Goal: Obtain resource: Download file/media

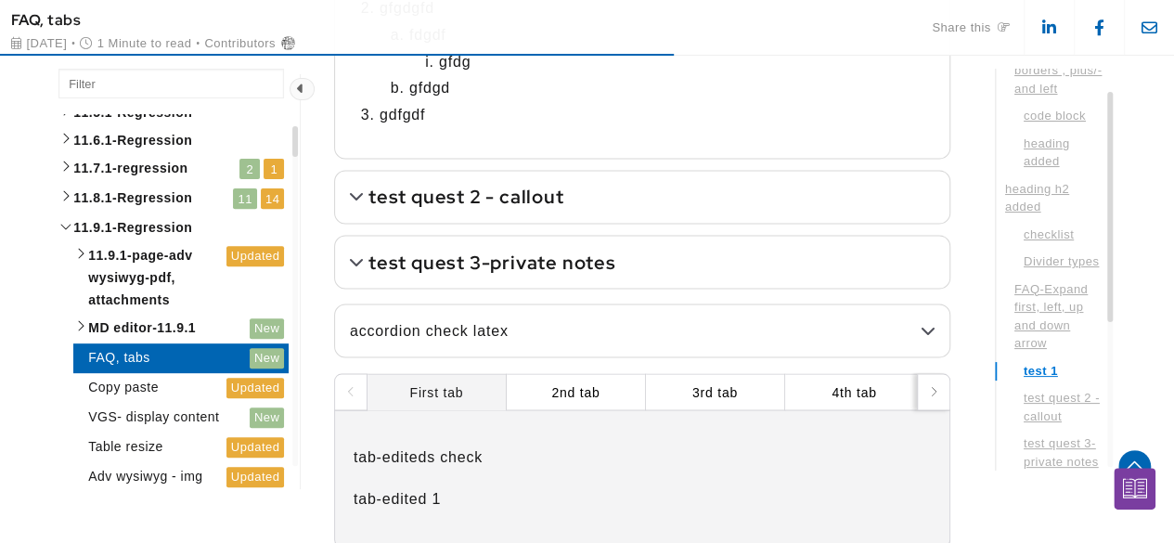
scroll to position [1732, 0]
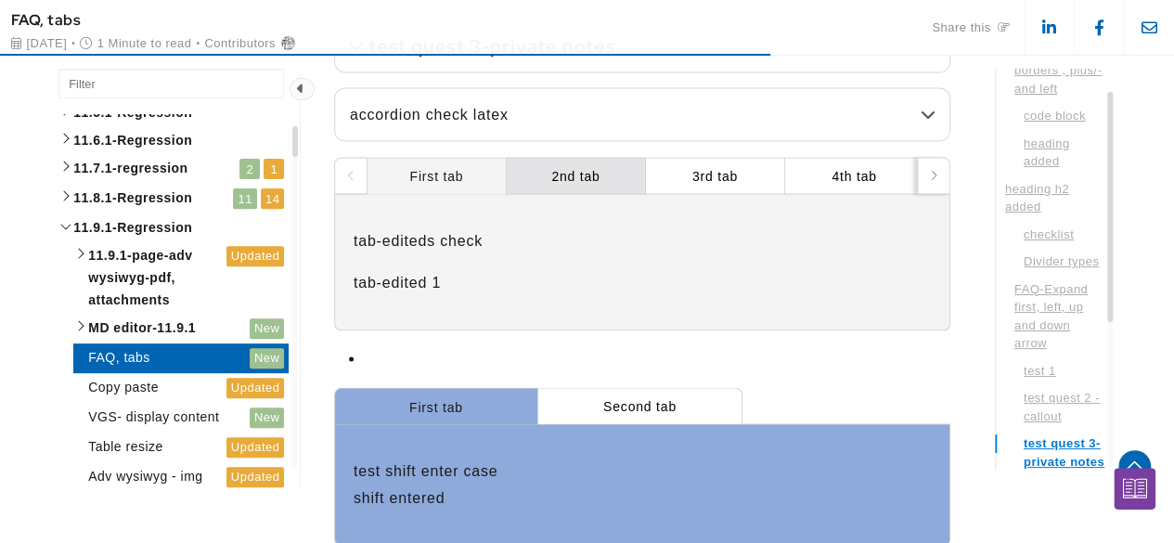
click at [577, 166] on label "2nd tab" at bounding box center [575, 175] width 48 height 20
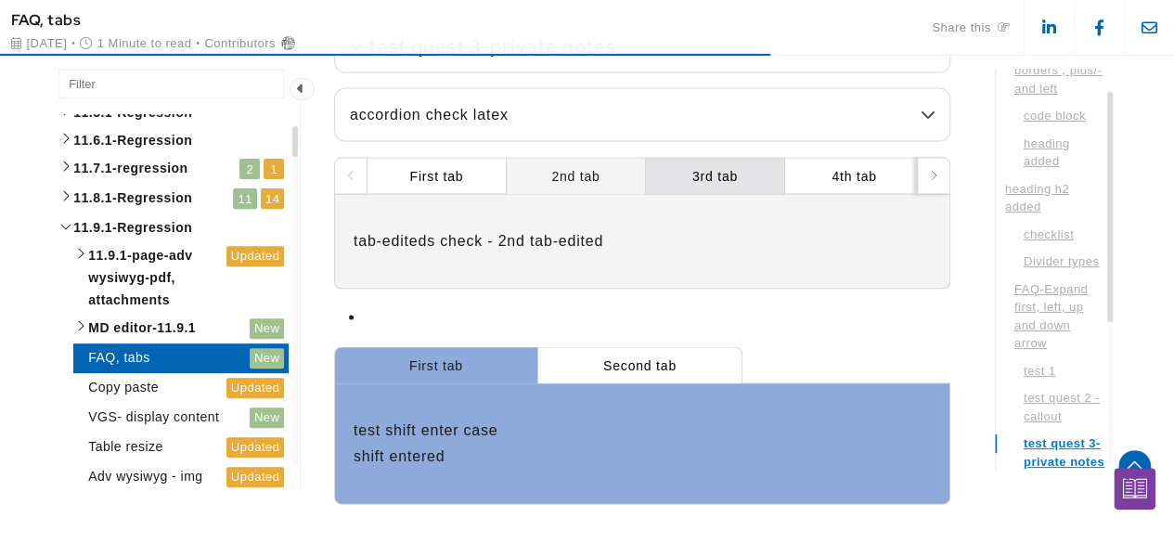
click at [663, 162] on div "3rd tab" at bounding box center [715, 175] width 139 height 37
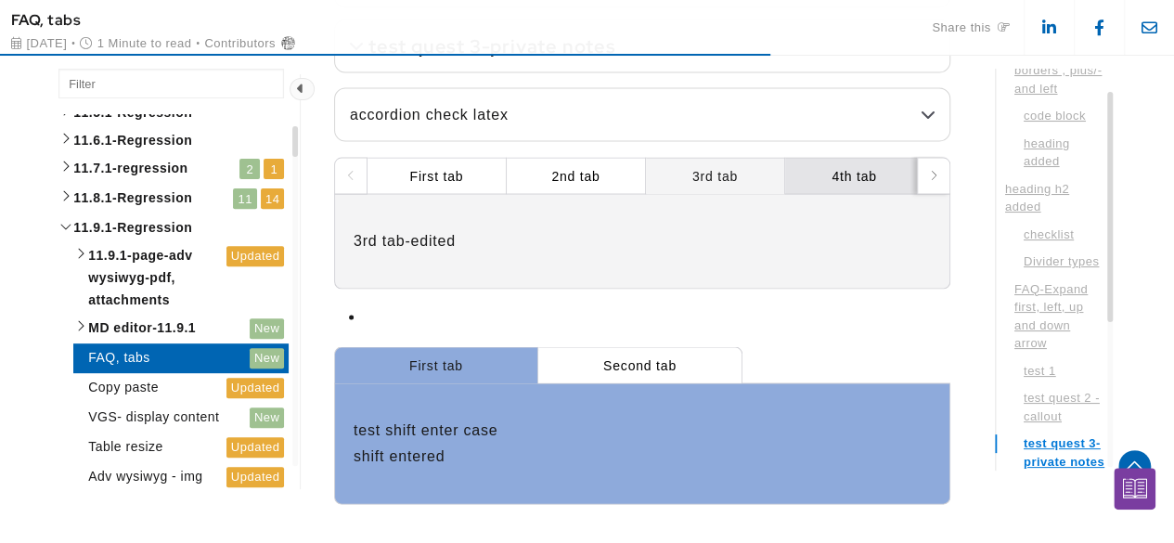
click at [831, 165] on label "4th tab" at bounding box center [853, 175] width 45 height 20
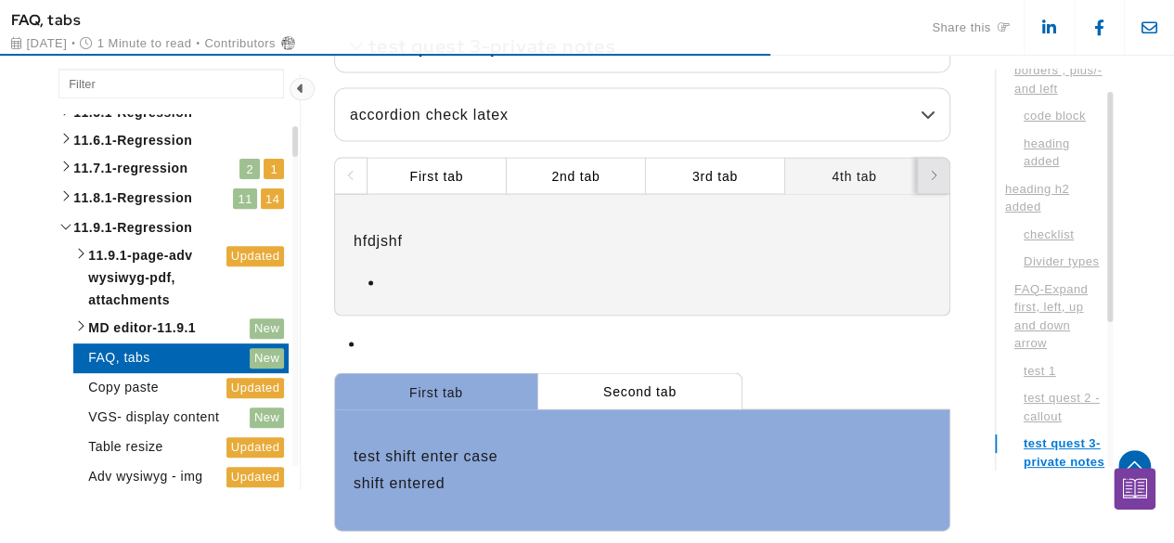
click at [939, 166] on button at bounding box center [933, 175] width 33 height 37
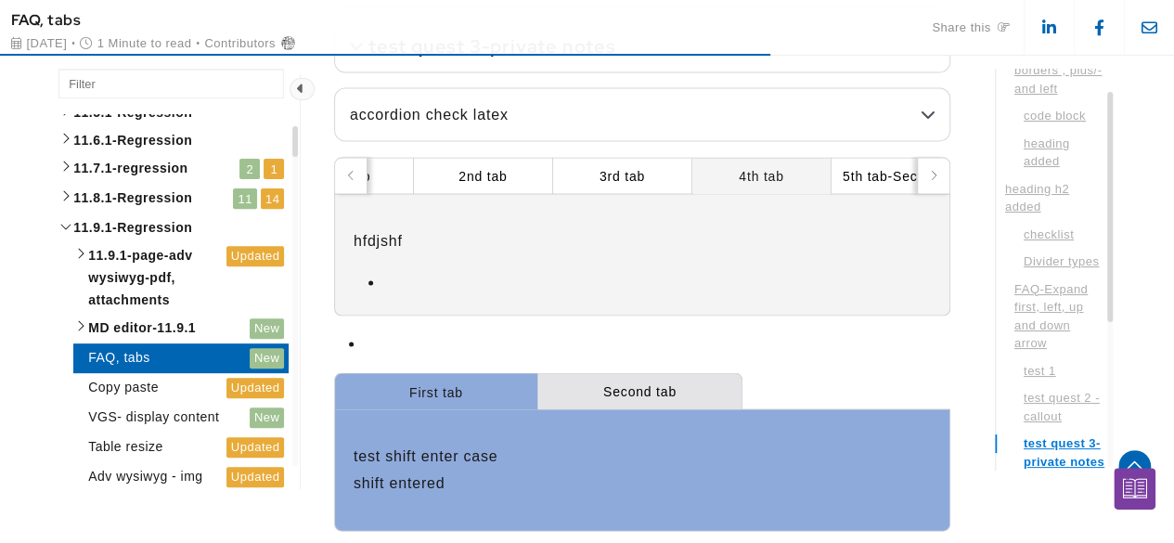
click at [629, 380] on label "Second tab" at bounding box center [639, 390] width 73 height 20
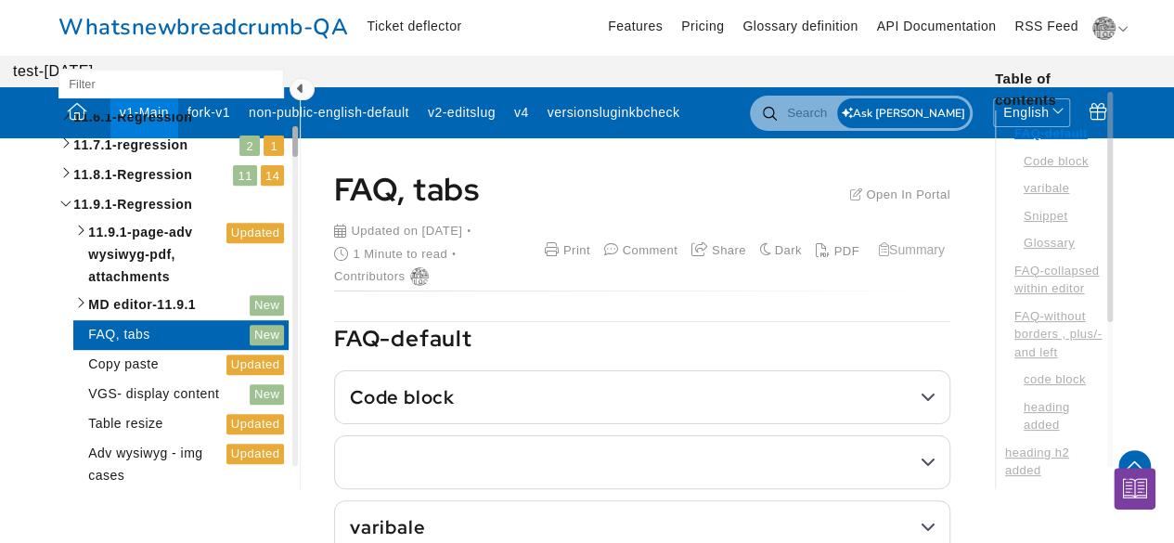
scroll to position [0, 0]
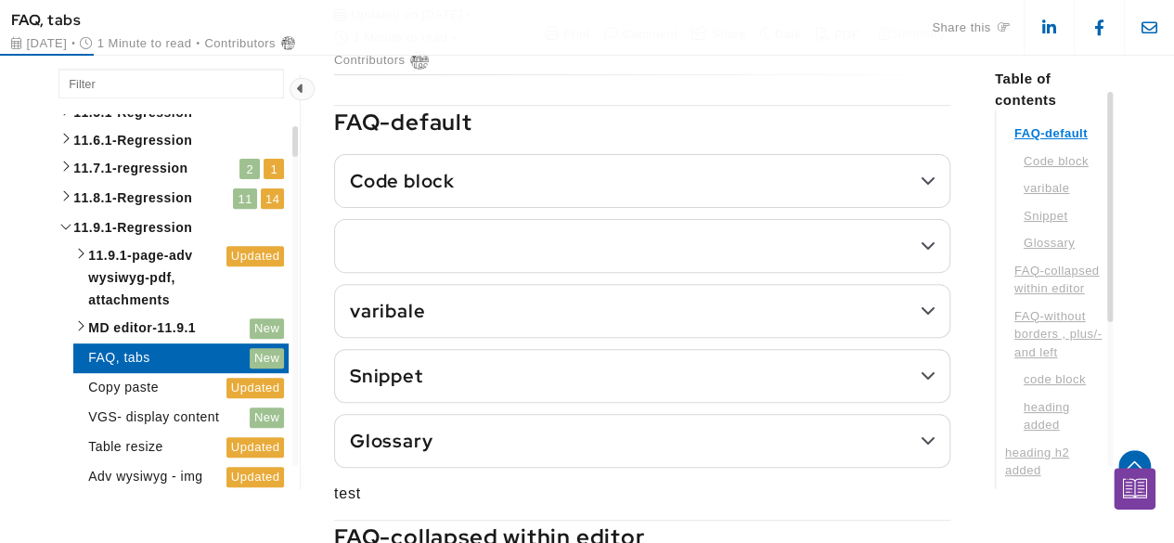
click at [573, 190] on summary "Code block" at bounding box center [642, 181] width 614 height 52
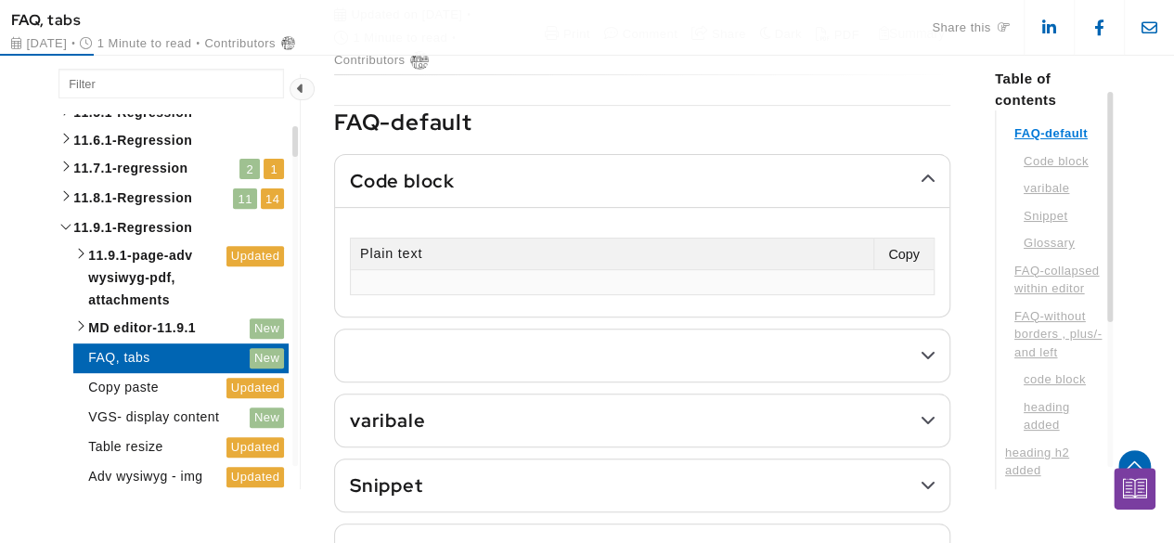
click at [548, 341] on summary at bounding box center [642, 355] width 614 height 52
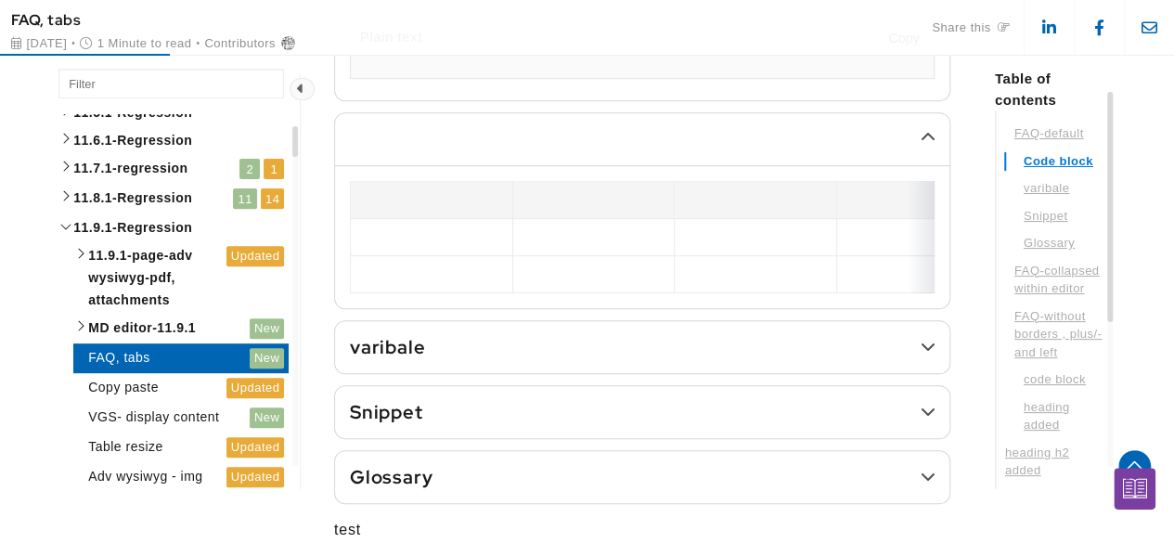
click at [586, 357] on summary "varibale" at bounding box center [642, 347] width 614 height 52
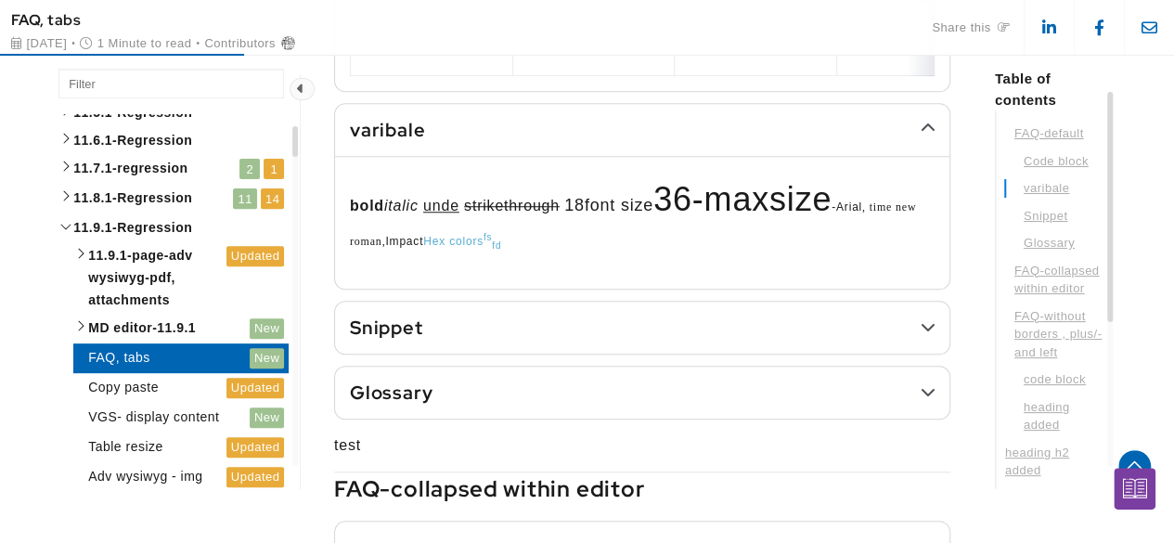
click at [599, 346] on summary "Snippet" at bounding box center [642, 328] width 614 height 52
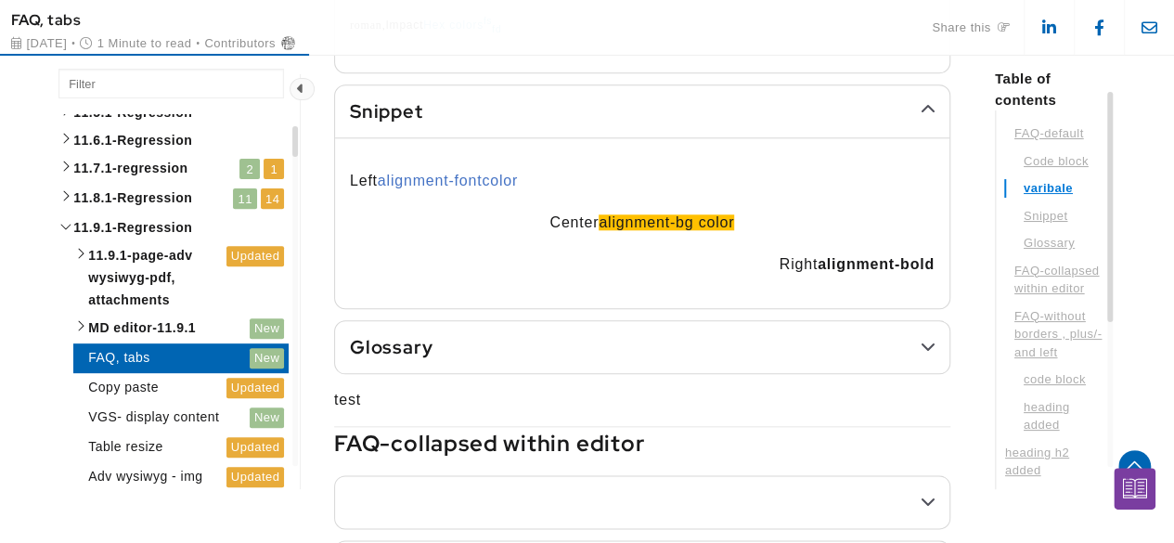
click at [599, 346] on summary "Glossary" at bounding box center [642, 347] width 614 height 52
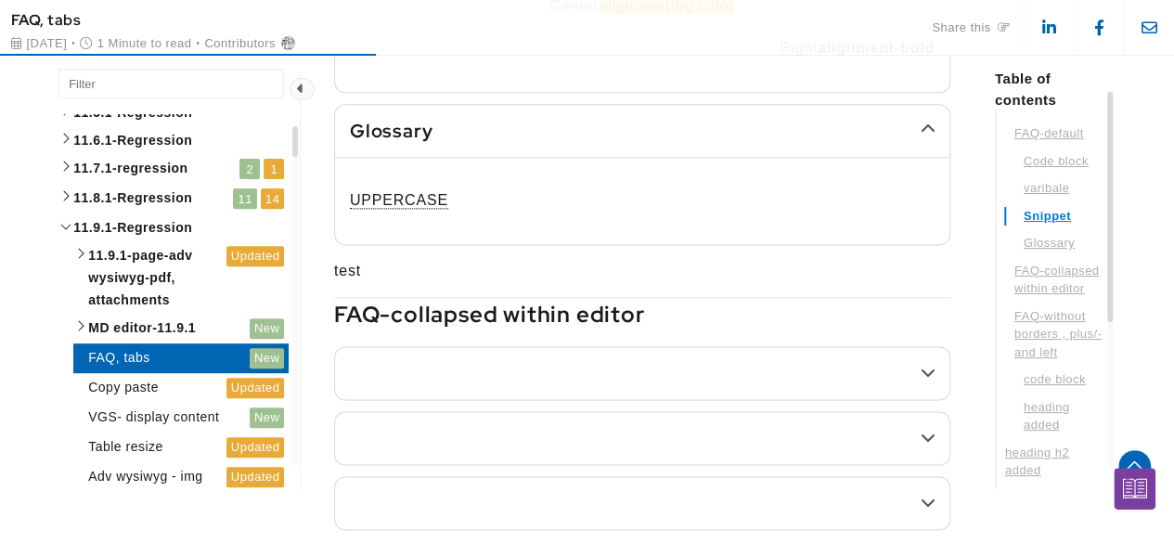
click at [548, 323] on h3 "FAQ-collapsed within editor" at bounding box center [642, 314] width 616 height 33
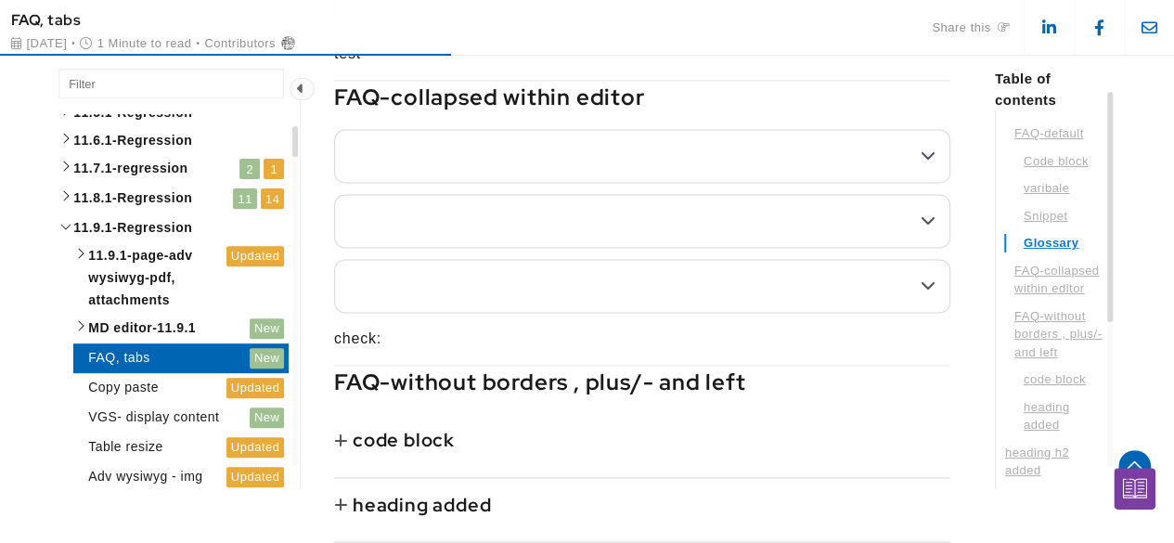
click at [702, 169] on summary at bounding box center [642, 156] width 614 height 52
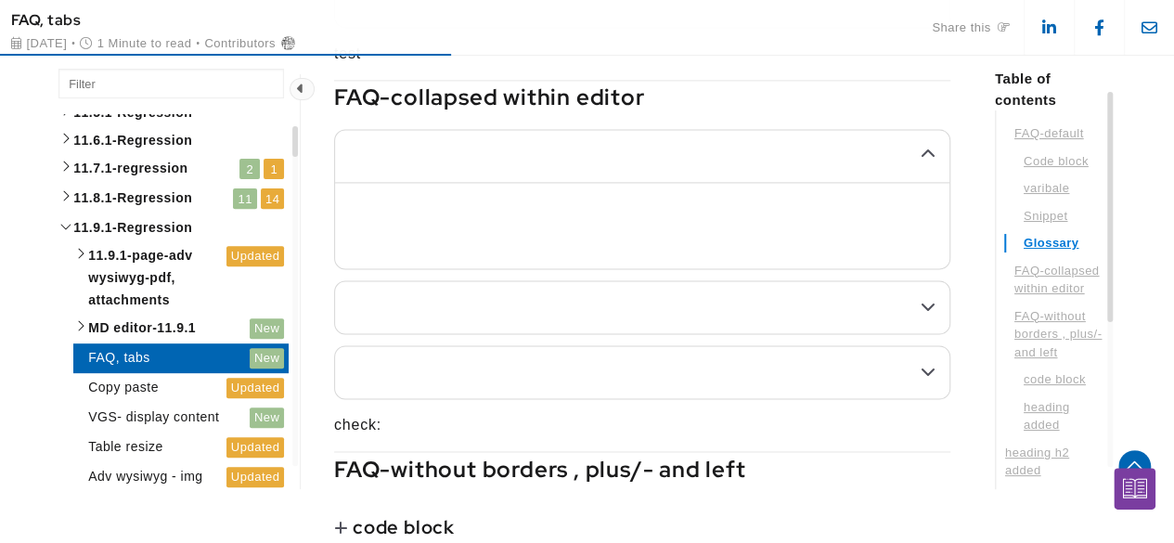
click at [710, 166] on summary at bounding box center [642, 156] width 614 height 52
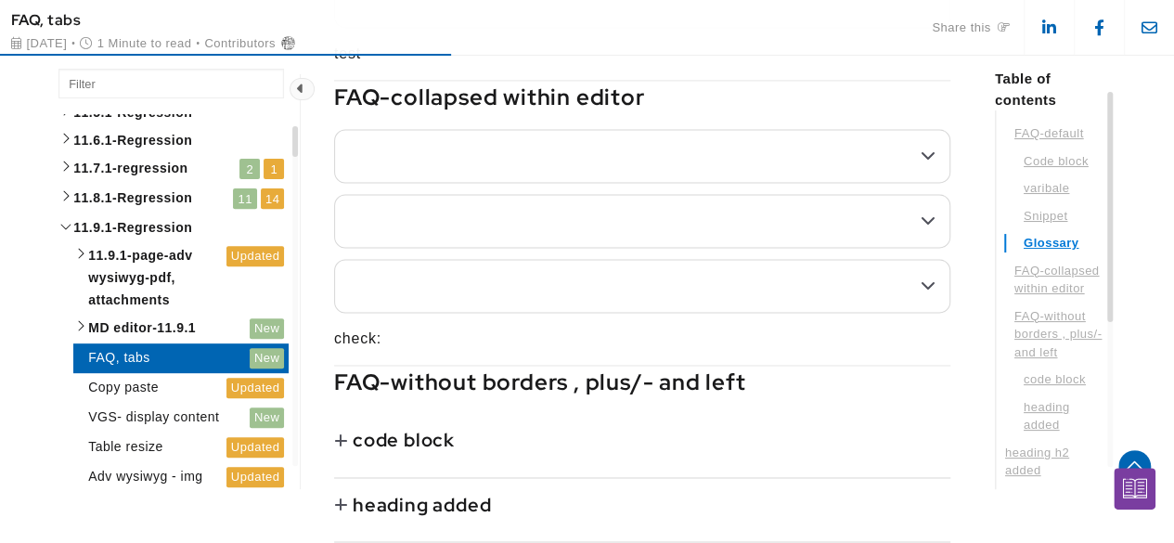
click at [659, 256] on div "FAQ-collapsed within editor" at bounding box center [642, 197] width 616 height 232
click at [672, 234] on summary at bounding box center [642, 221] width 614 height 52
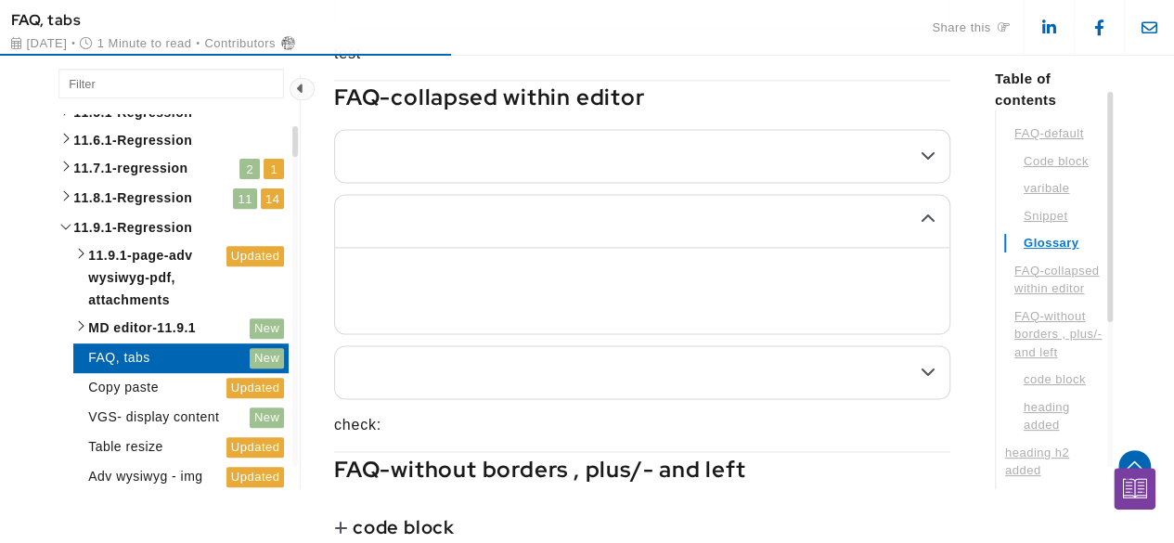
click at [673, 234] on summary at bounding box center [642, 221] width 614 height 52
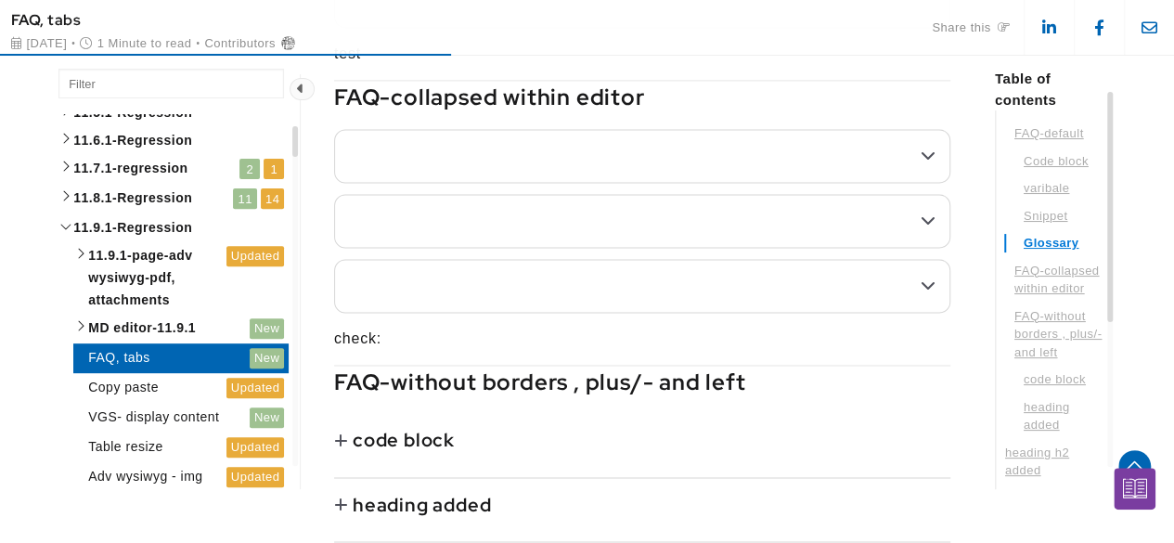
click at [648, 303] on summary at bounding box center [642, 286] width 614 height 52
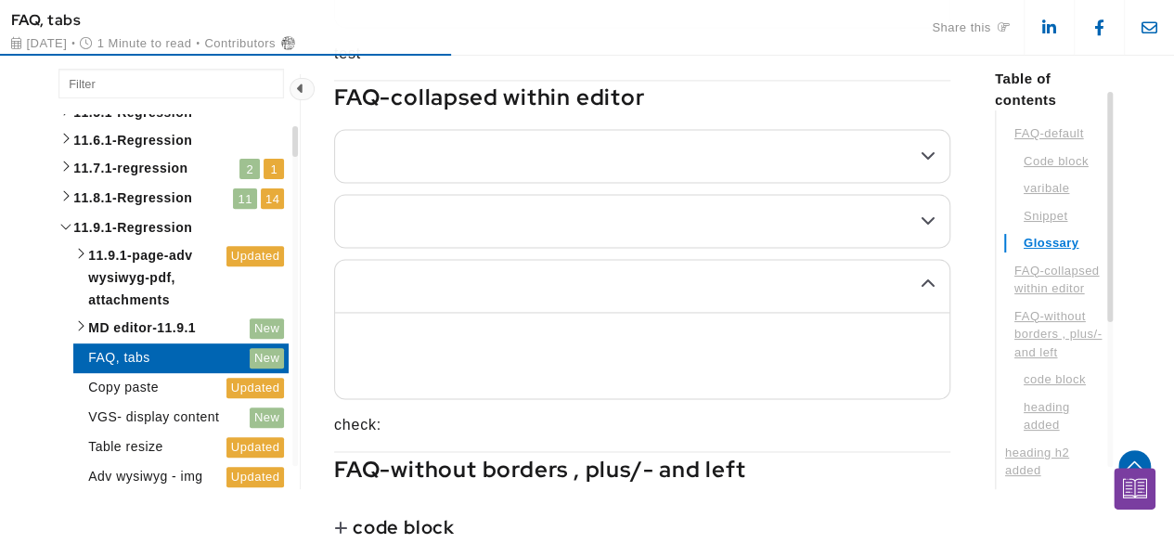
click at [651, 302] on summary at bounding box center [642, 286] width 614 height 52
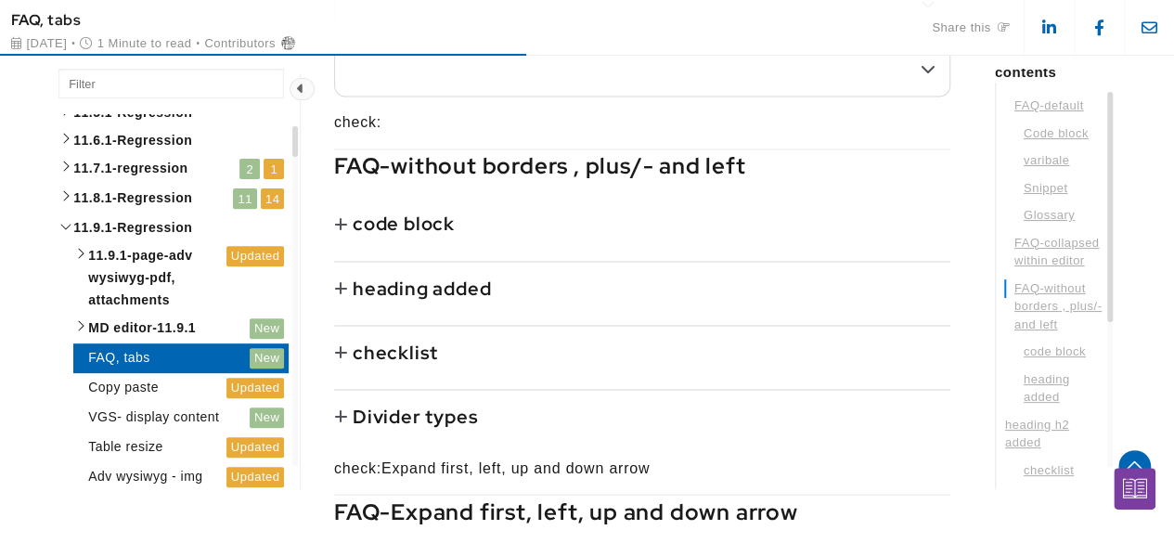
click at [573, 226] on summary "code block" at bounding box center [642, 224] width 616 height 52
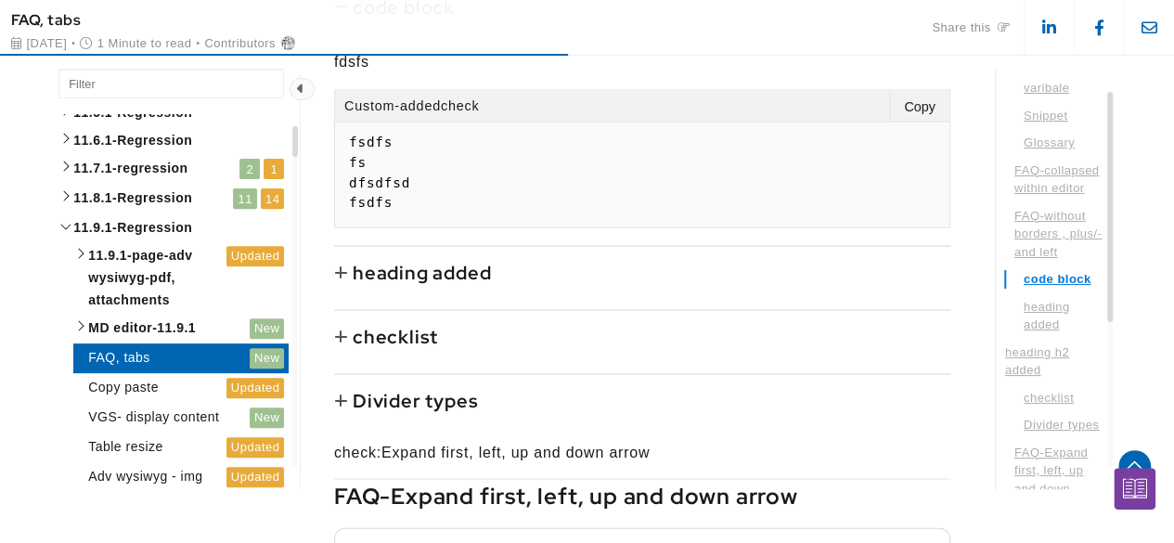
click at [406, 286] on h4 "heading added" at bounding box center [422, 272] width 138 height 28
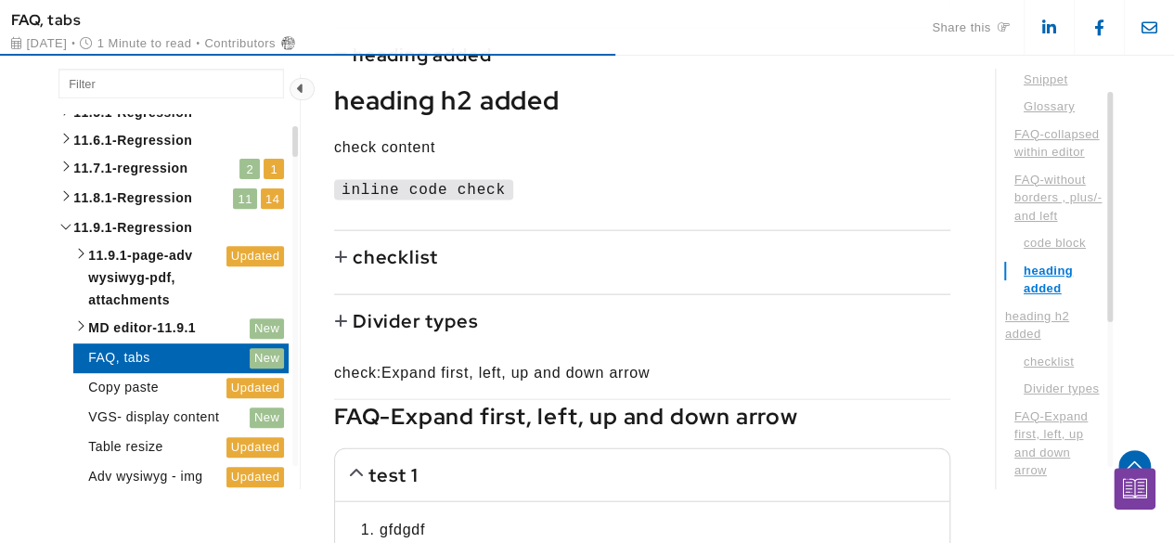
click at [436, 260] on summary "checklist" at bounding box center [642, 257] width 616 height 52
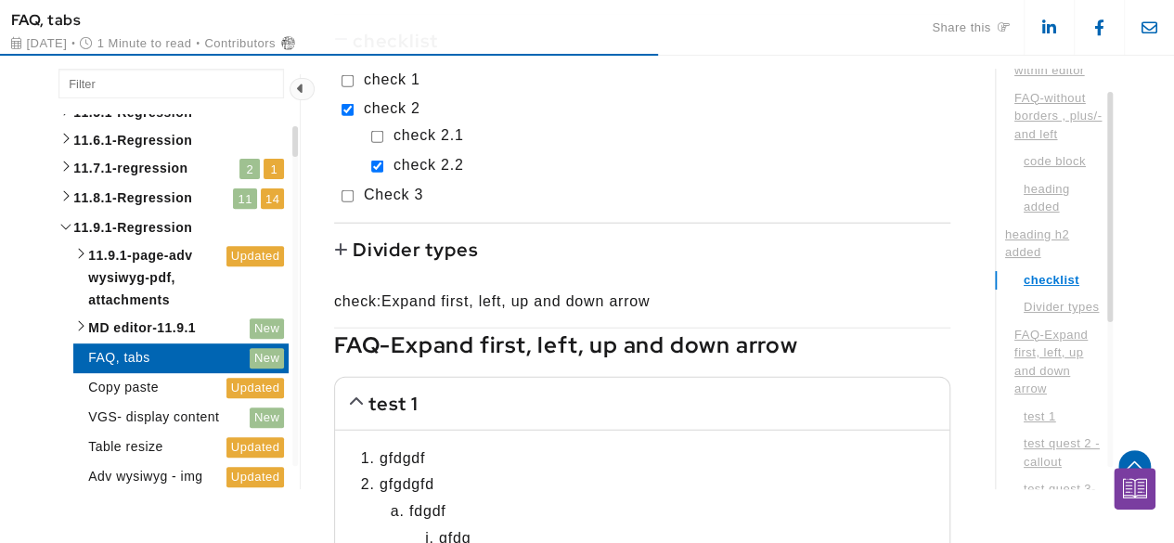
click at [434, 258] on h4 "Divider types" at bounding box center [415, 250] width 125 height 28
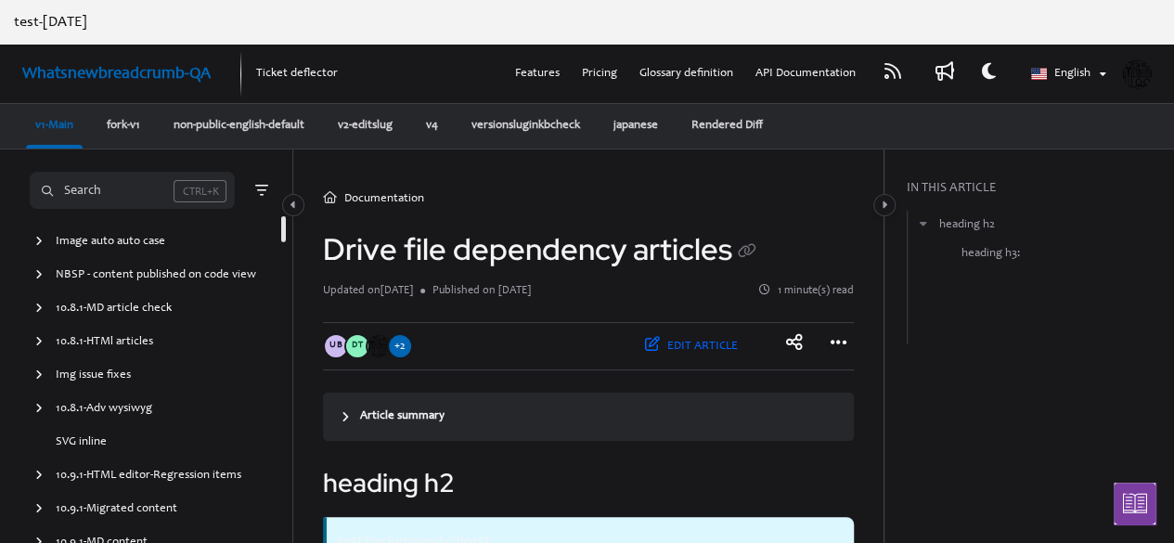
scroll to position [3849, 0]
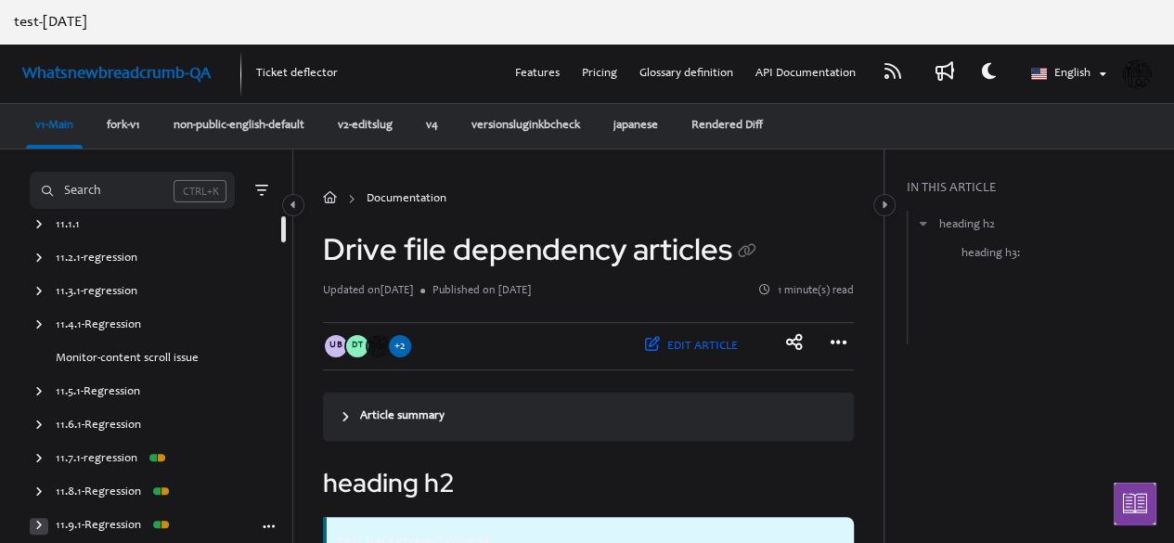
click at [32, 527] on div "arrow" at bounding box center [39, 527] width 19 height 18
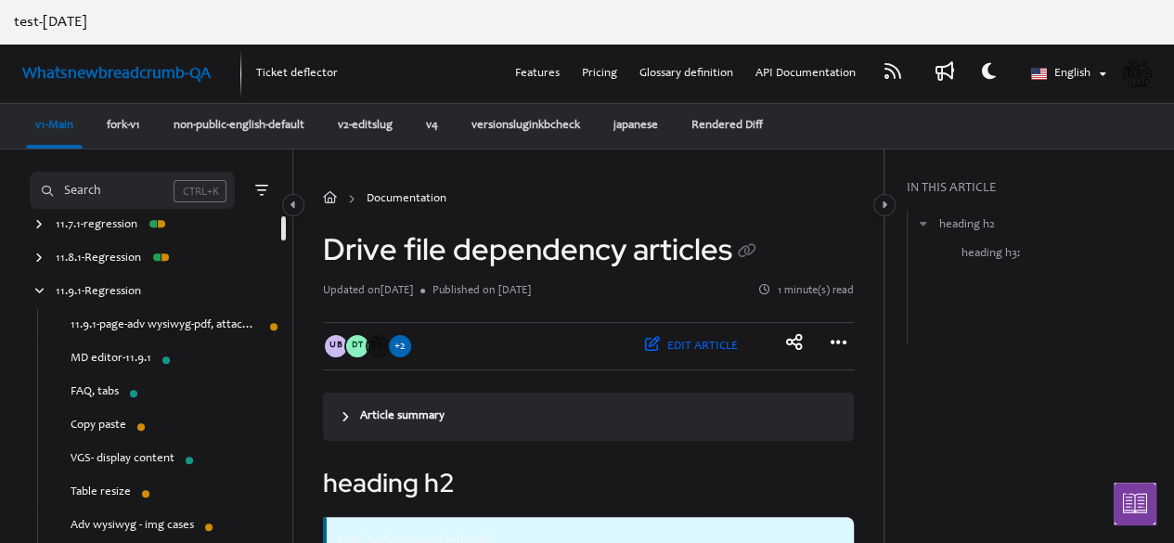
click at [100, 398] on link "FAQ, tabs" at bounding box center [95, 392] width 48 height 19
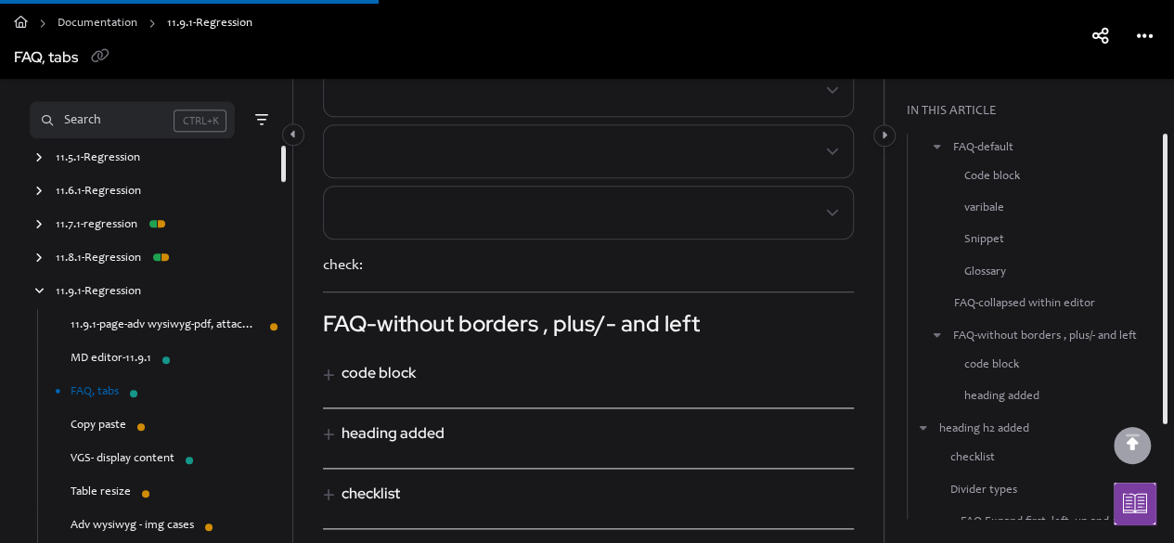
scroll to position [1082, 0]
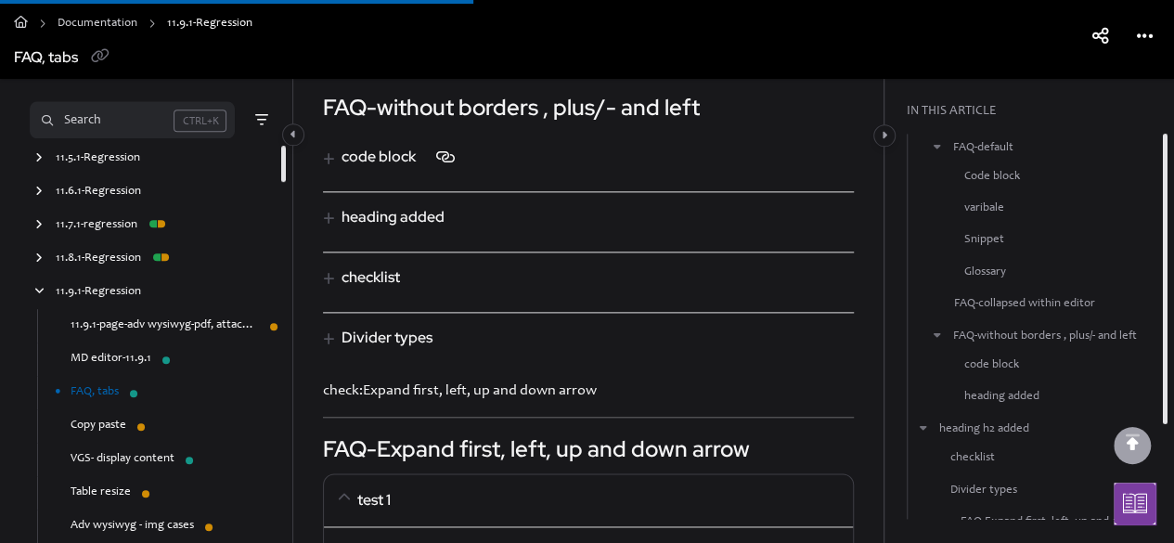
click at [397, 144] on h4 "code block" at bounding box center [401, 158] width 119 height 30
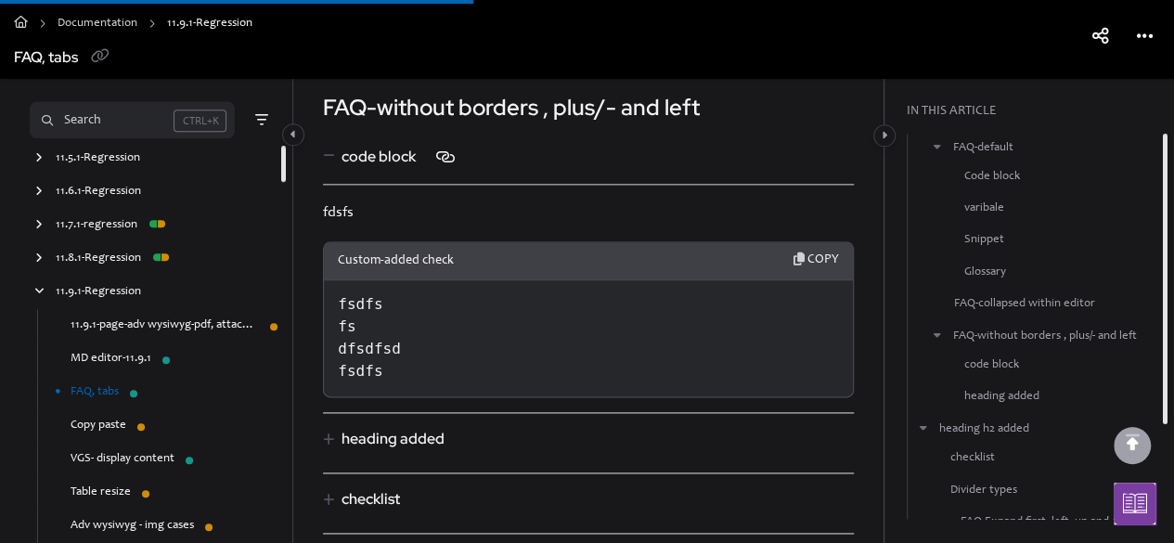
click at [397, 144] on h4 "code block" at bounding box center [401, 158] width 119 height 30
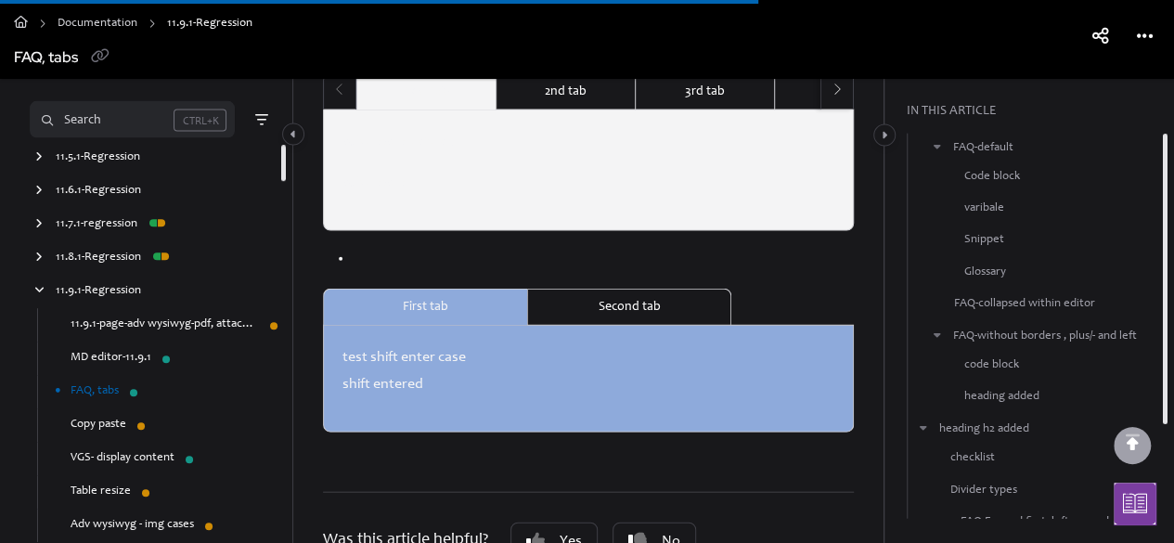
scroll to position [1732, 0]
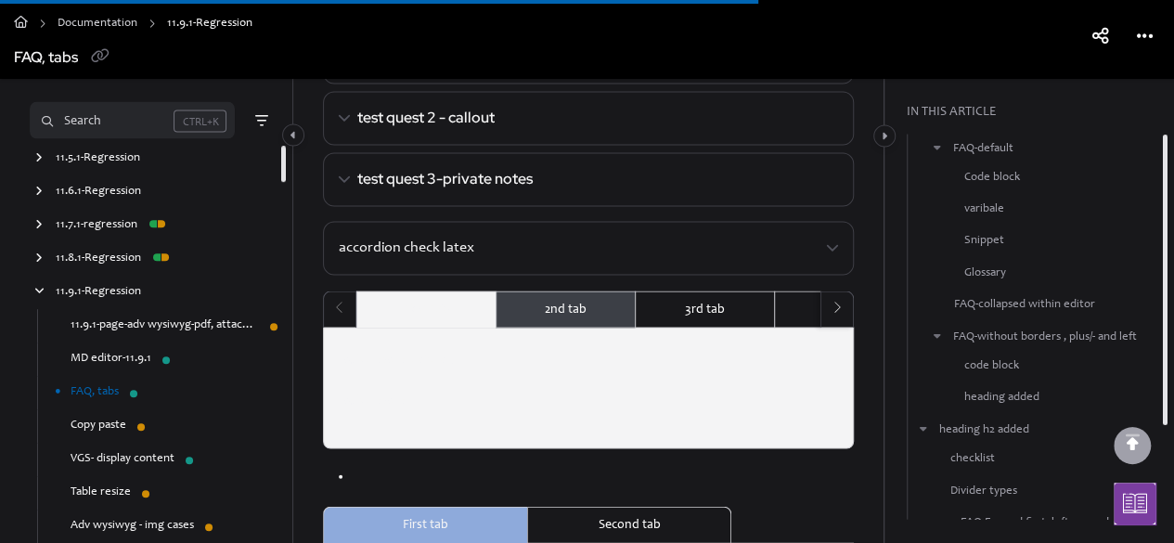
click at [585, 306] on label "2nd tab" at bounding box center [566, 309] width 42 height 20
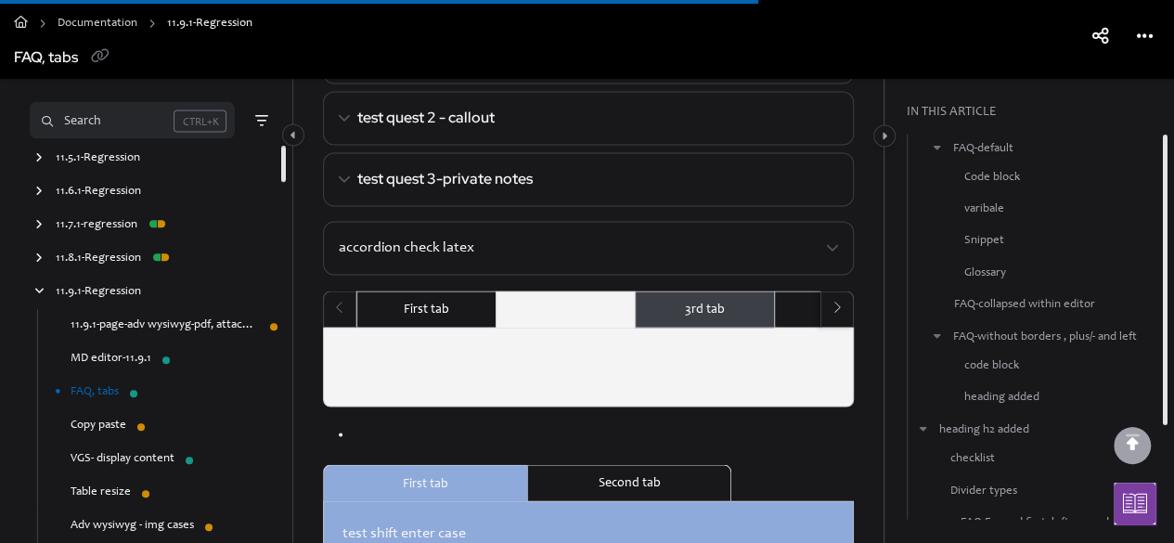
click at [690, 302] on label "3rd tab" at bounding box center [705, 309] width 40 height 20
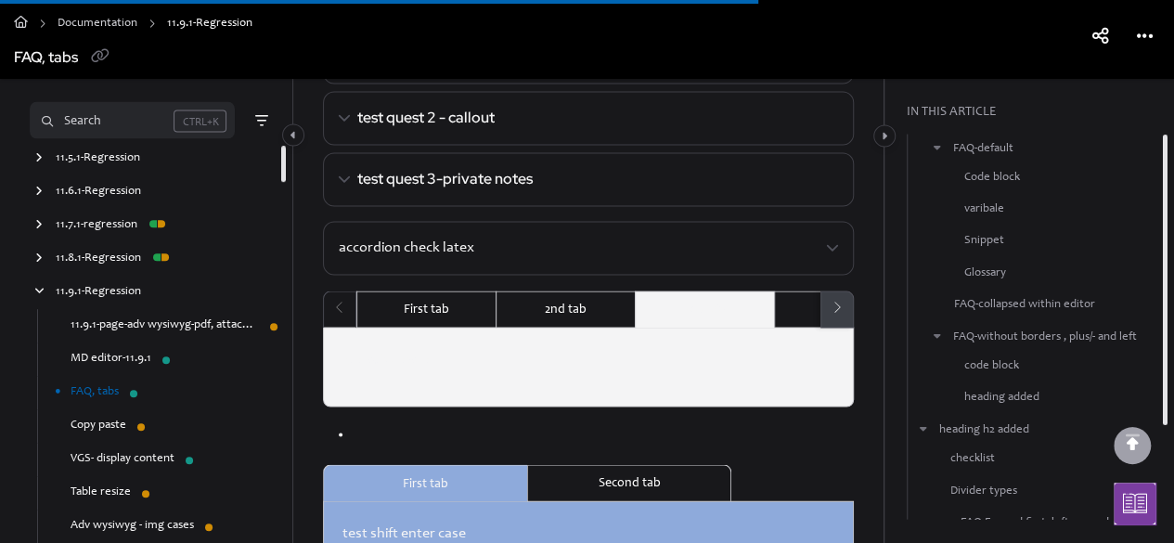
click at [828, 294] on button at bounding box center [836, 308] width 33 height 37
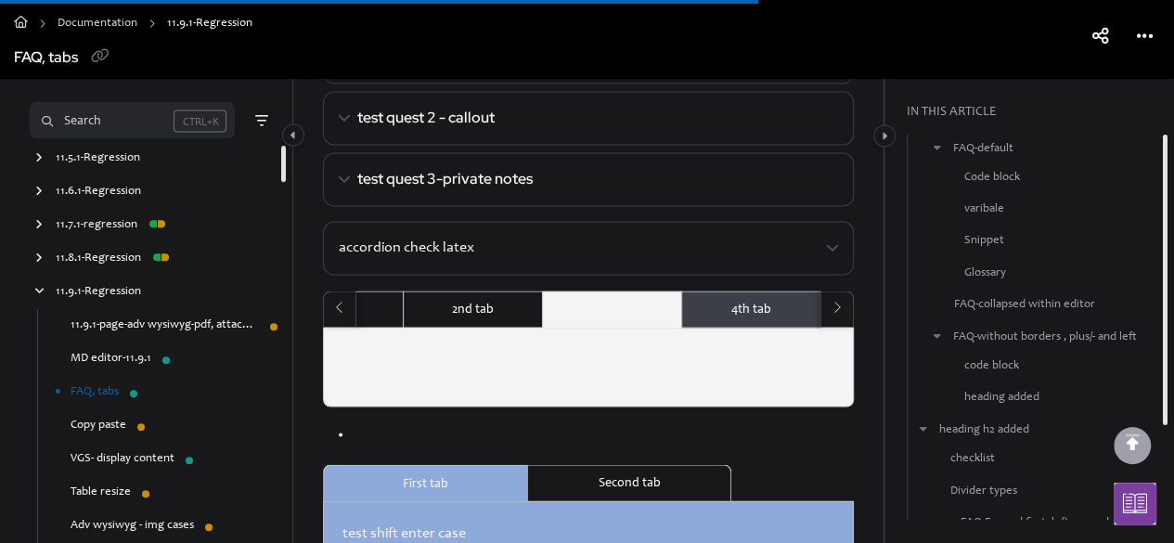
click at [794, 307] on div "4th tab" at bounding box center [750, 308] width 139 height 37
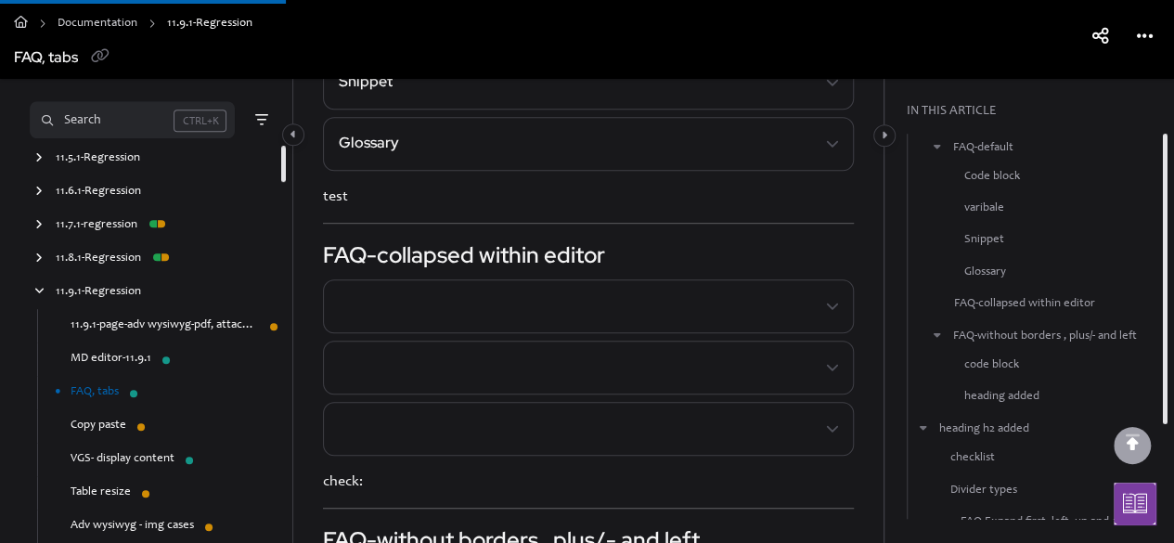
scroll to position [0, 0]
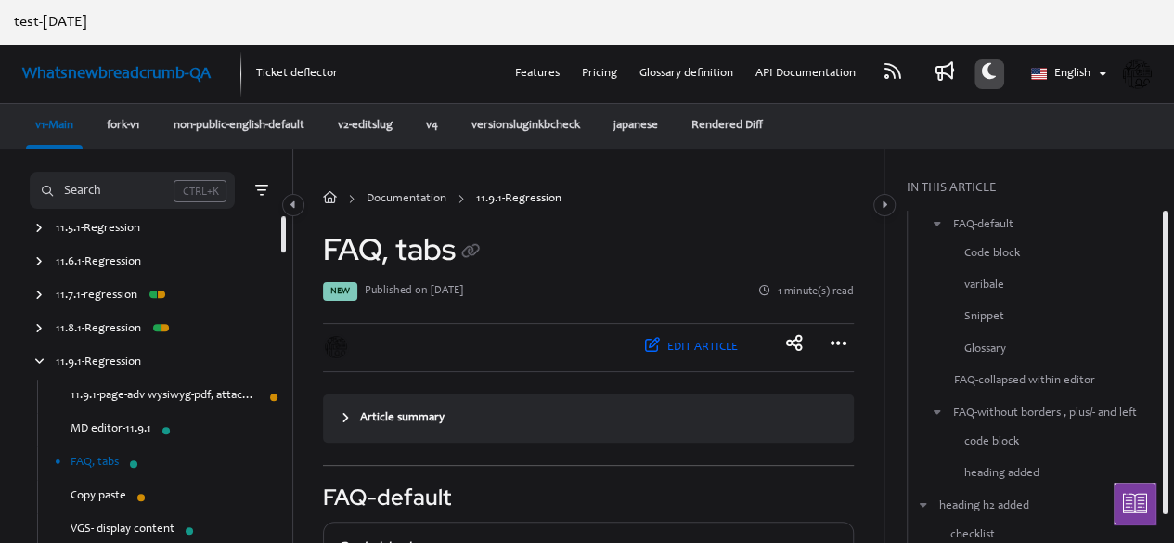
click at [991, 63] on button "Theme options" at bounding box center [989, 74] width 30 height 30
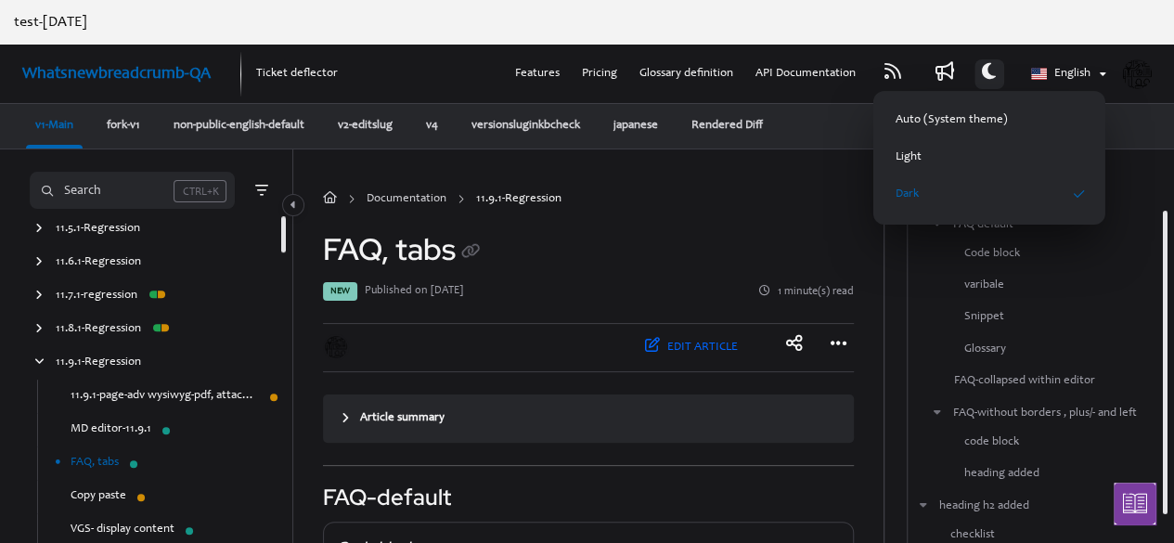
click at [937, 189] on button "Dark" at bounding box center [989, 194] width 217 height 37
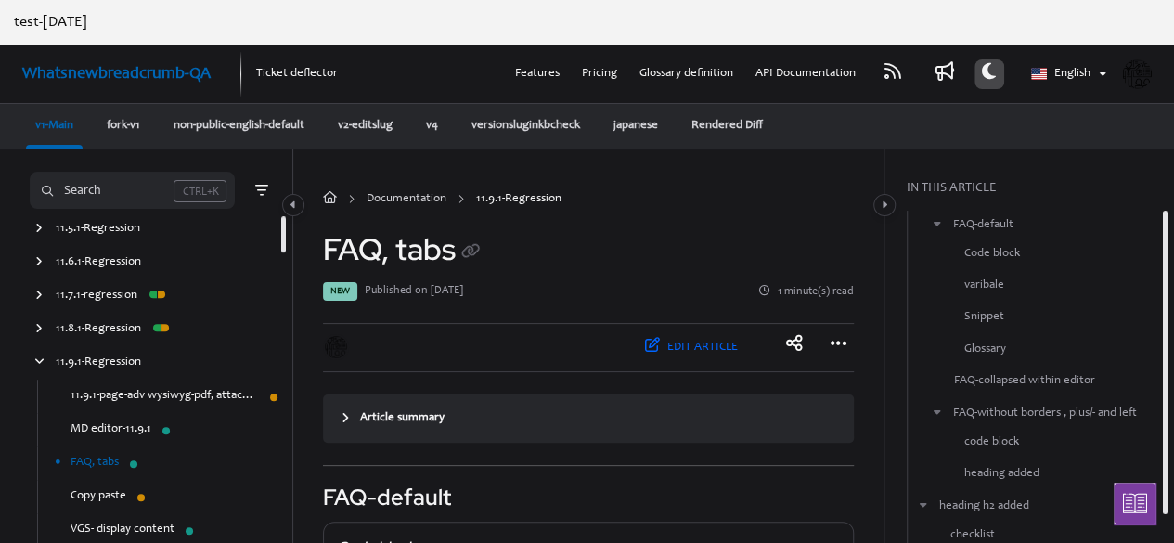
click at [986, 84] on button "Theme options" at bounding box center [989, 74] width 30 height 30
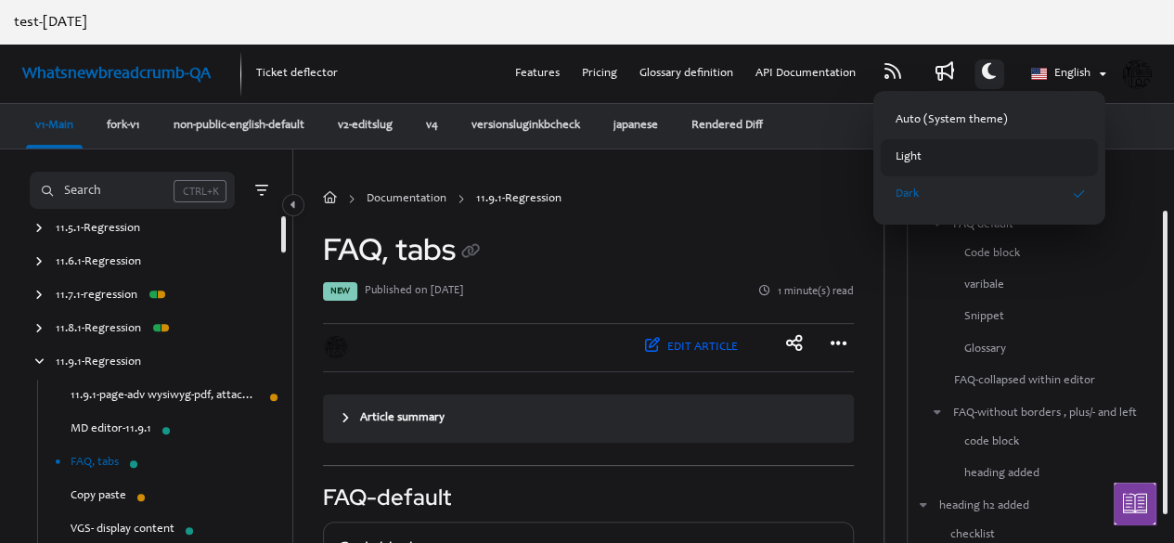
click at [953, 145] on button "Light" at bounding box center [989, 157] width 217 height 37
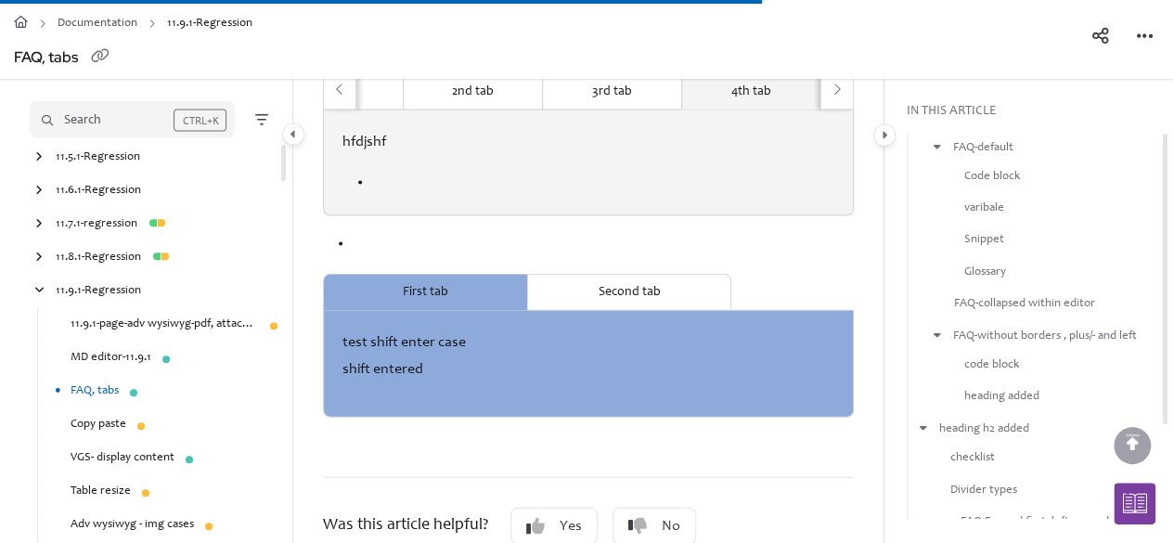
scroll to position [1732, 0]
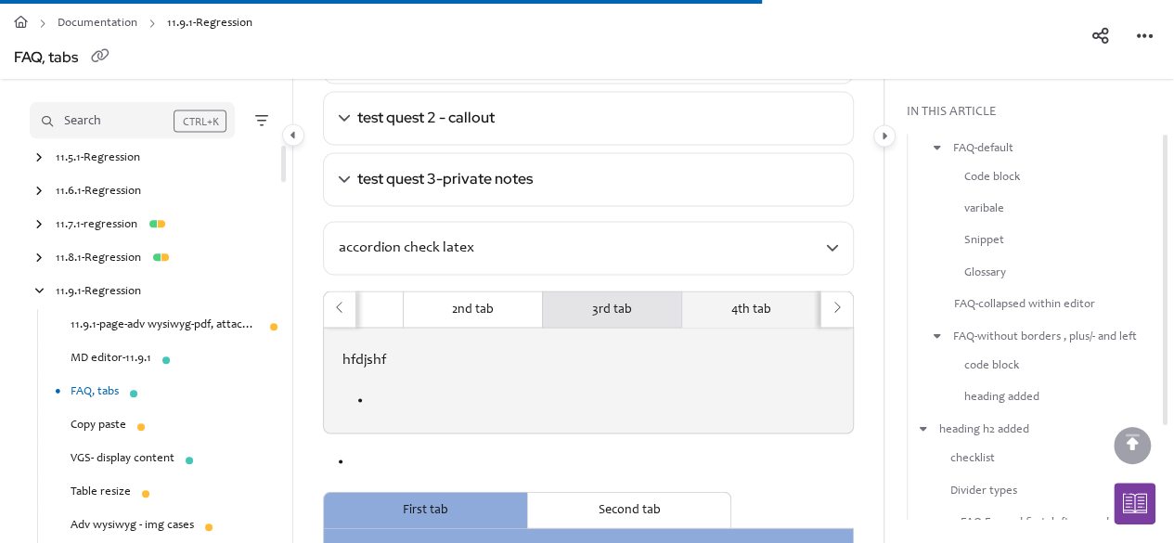
click at [631, 307] on div "3rd tab" at bounding box center [611, 308] width 139 height 37
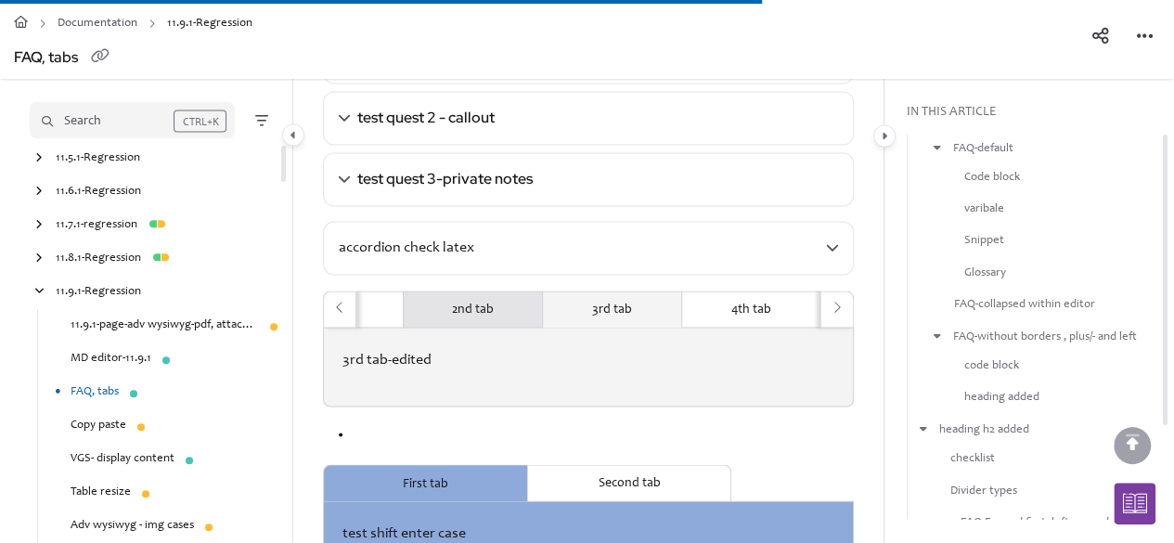
click at [519, 303] on div "2nd tab" at bounding box center [472, 308] width 139 height 37
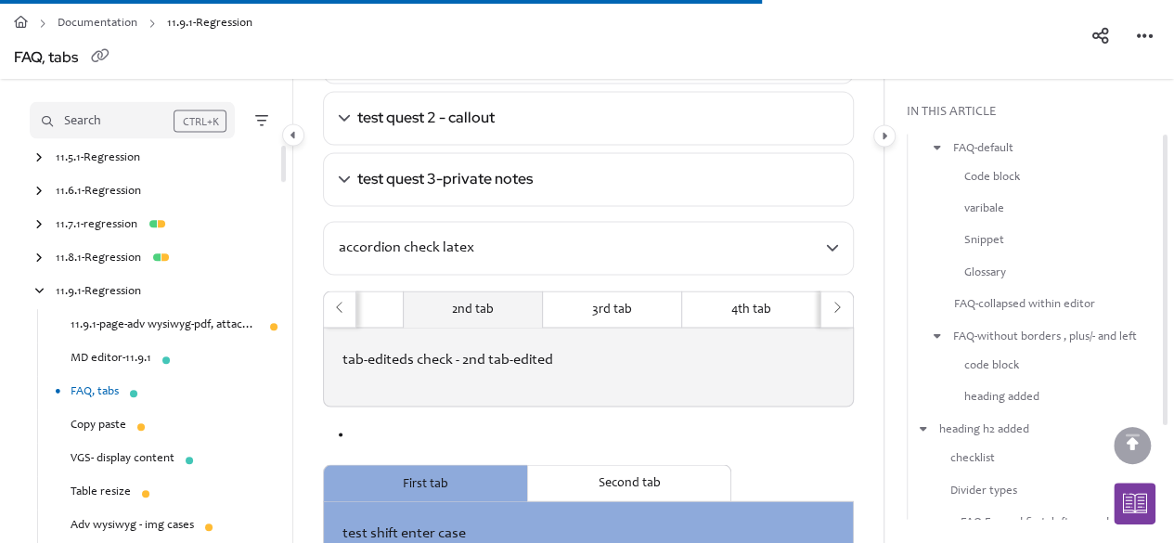
click at [419, 298] on div "2nd tab" at bounding box center [472, 308] width 139 height 37
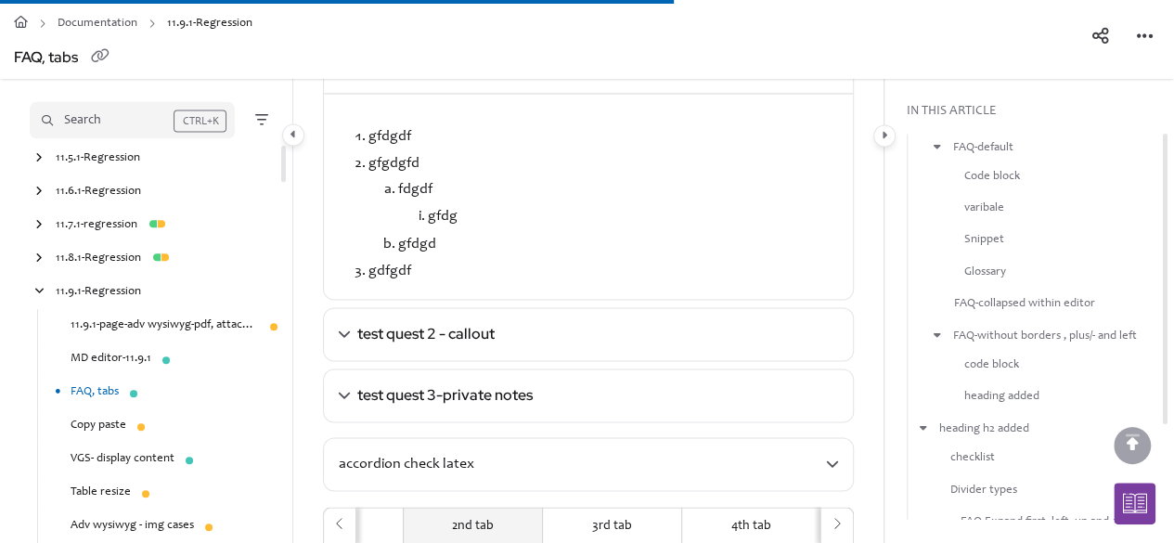
scroll to position [1949, 0]
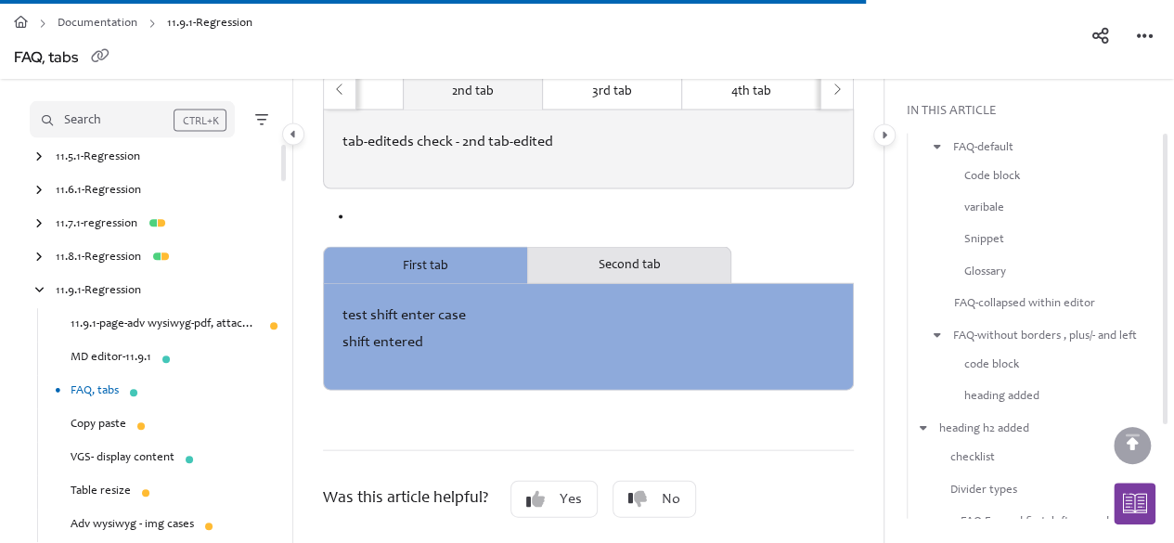
click at [612, 247] on div "Second tab" at bounding box center [629, 265] width 204 height 37
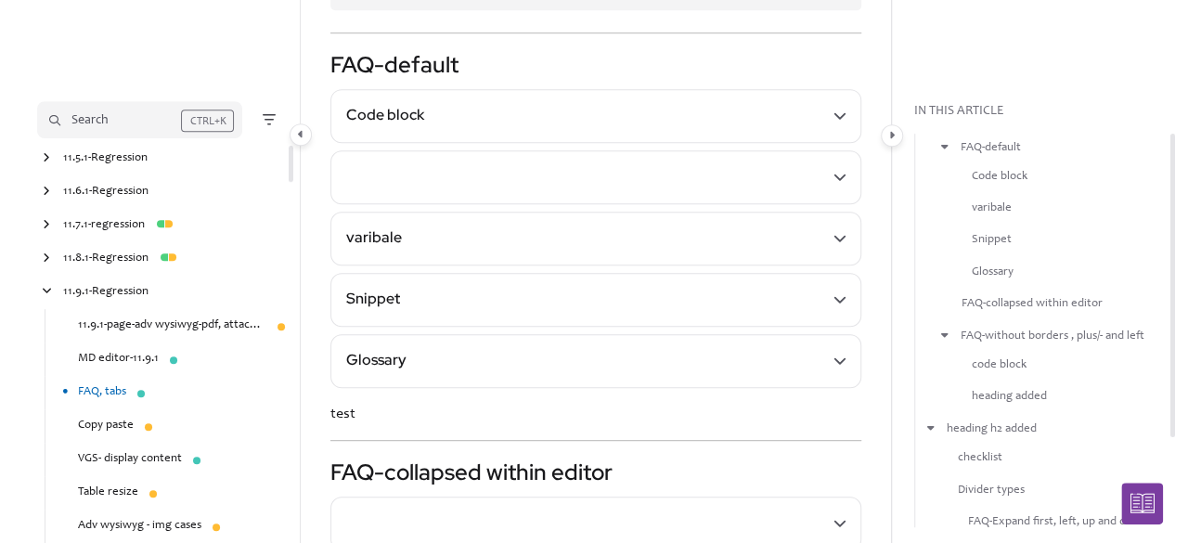
scroll to position [0, 0]
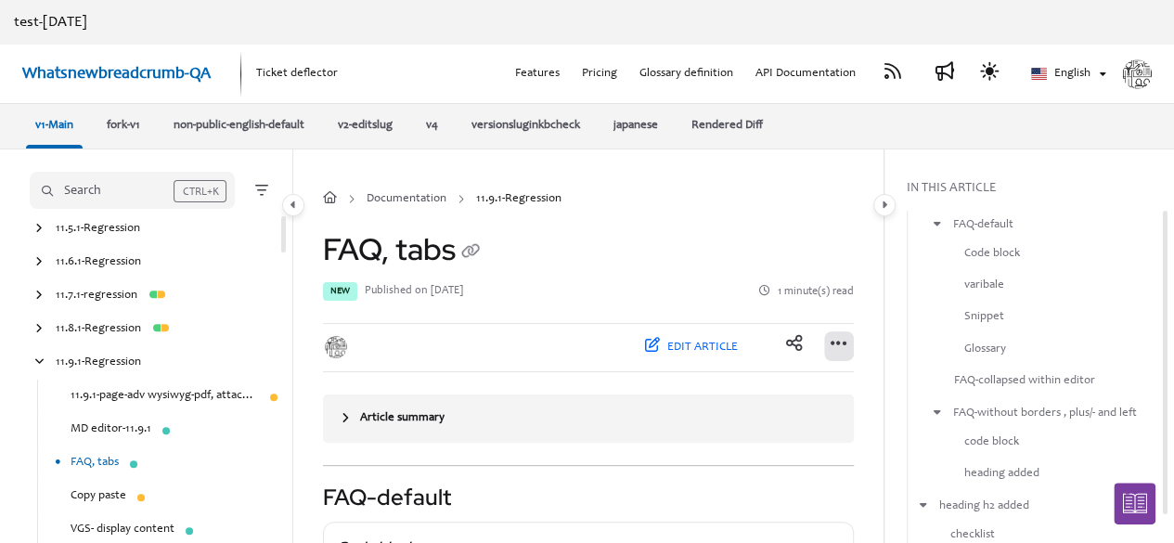
click at [839, 343] on icon "Article more options" at bounding box center [839, 343] width 17 height 19
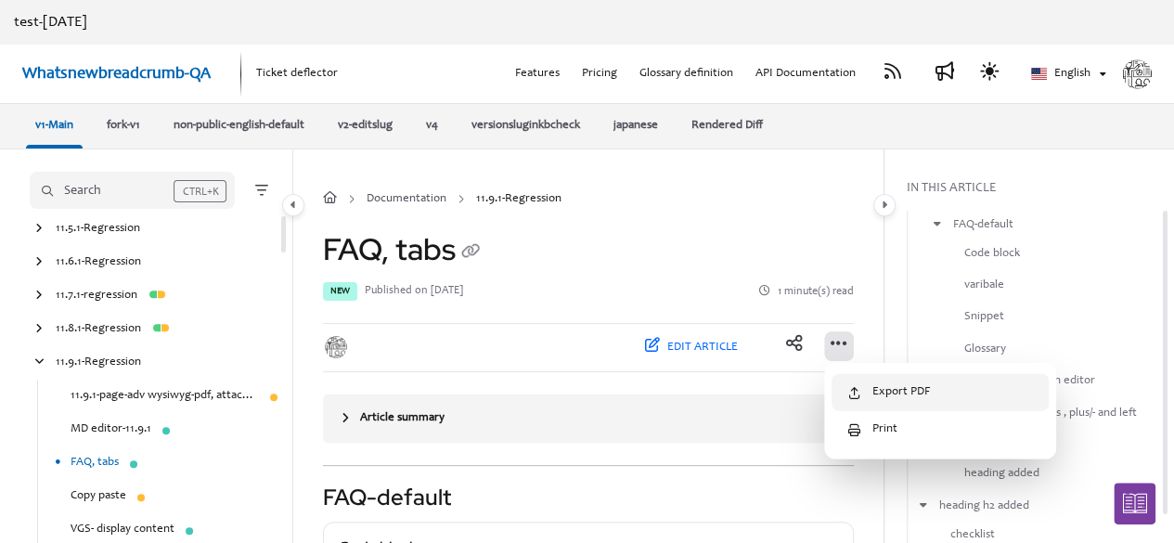
click at [881, 392] on button "Export PDF" at bounding box center [939, 392] width 217 height 37
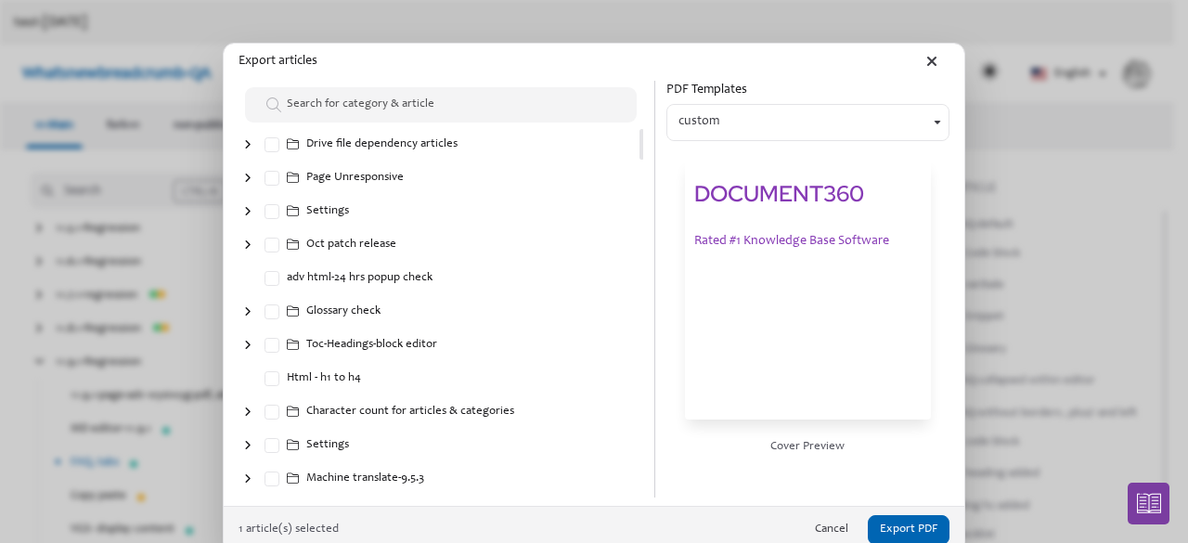
scroll to position [4040, 0]
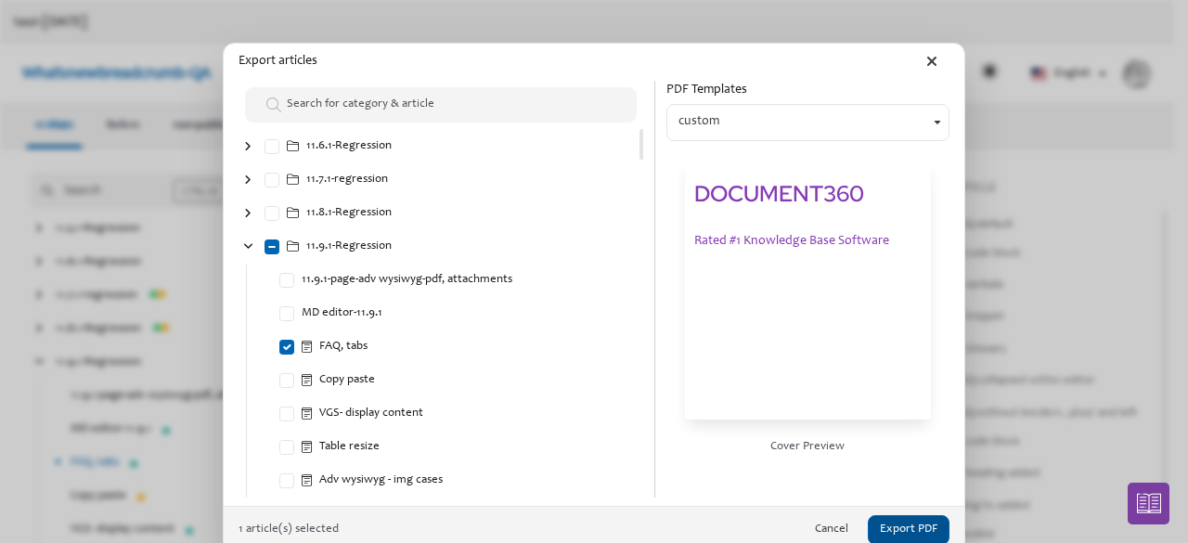
click at [880, 519] on button "Export PDF" at bounding box center [909, 530] width 82 height 31
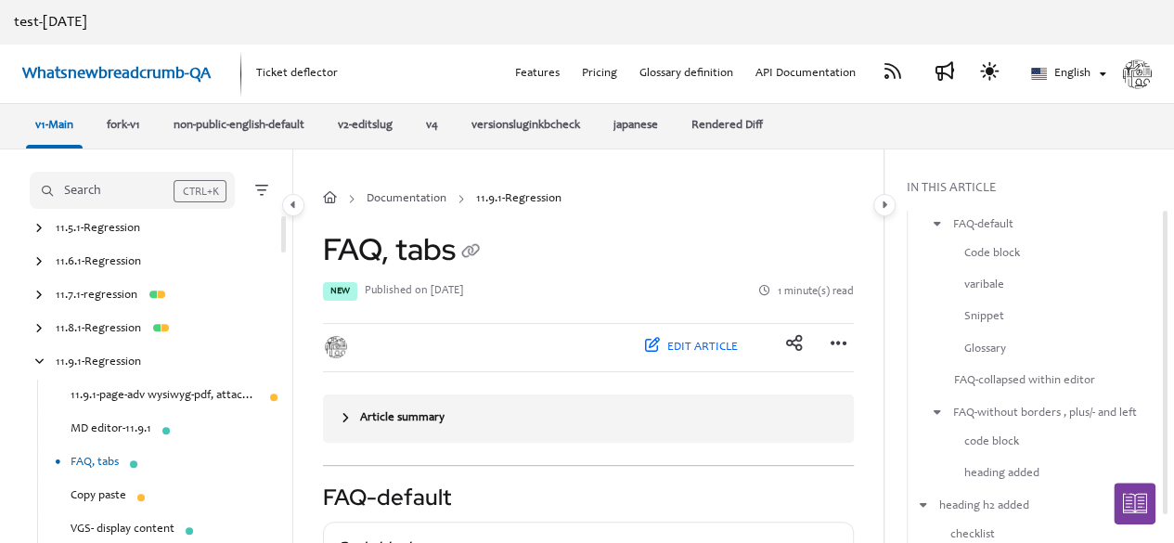
scroll to position [3974, 0]
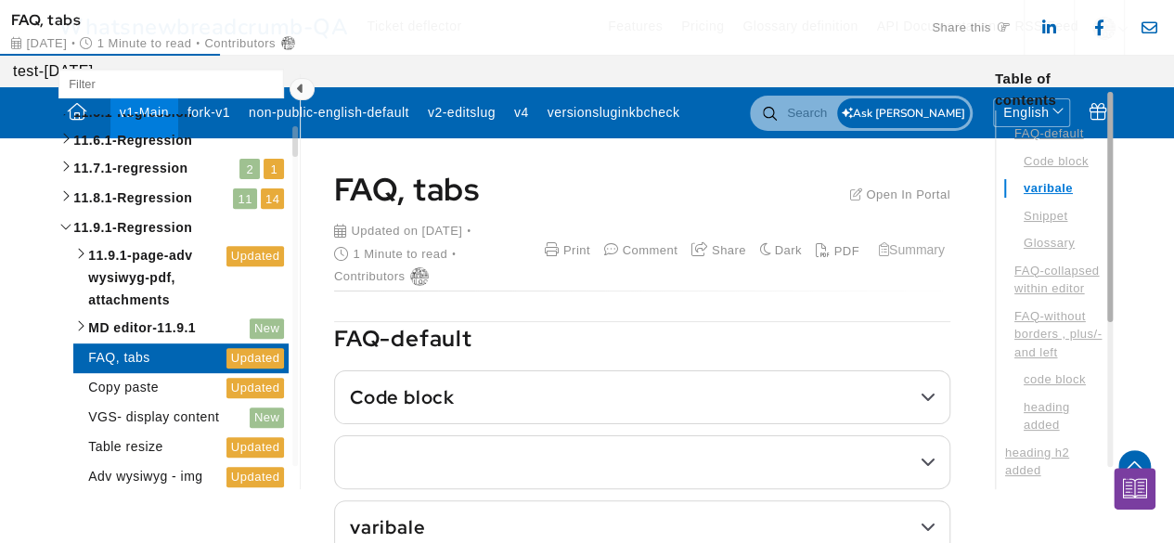
scroll to position [3909, 0]
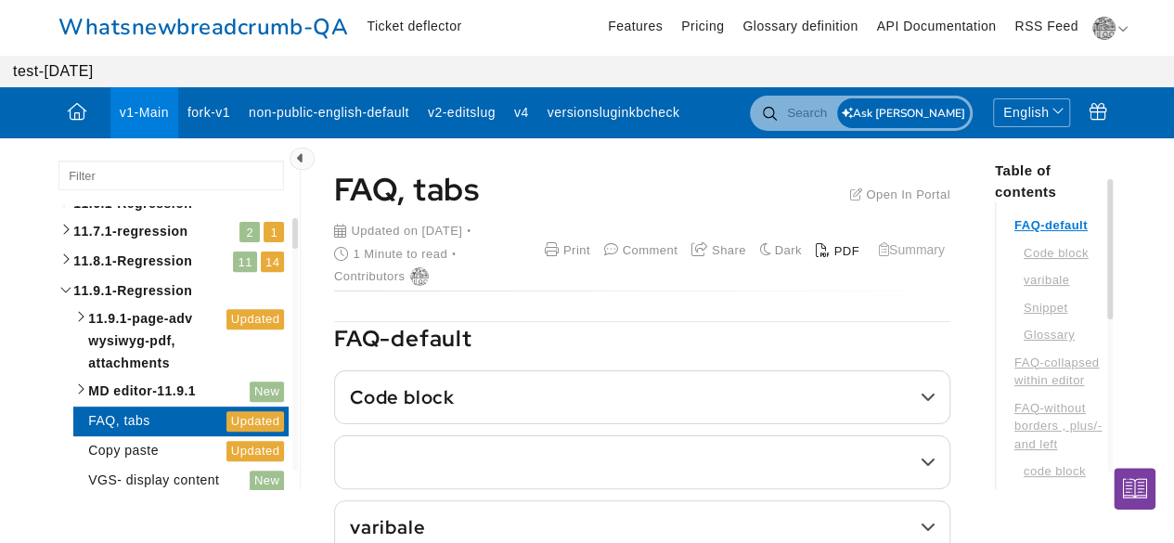
click at [825, 244] on div "PDF" at bounding box center [838, 251] width 44 height 19
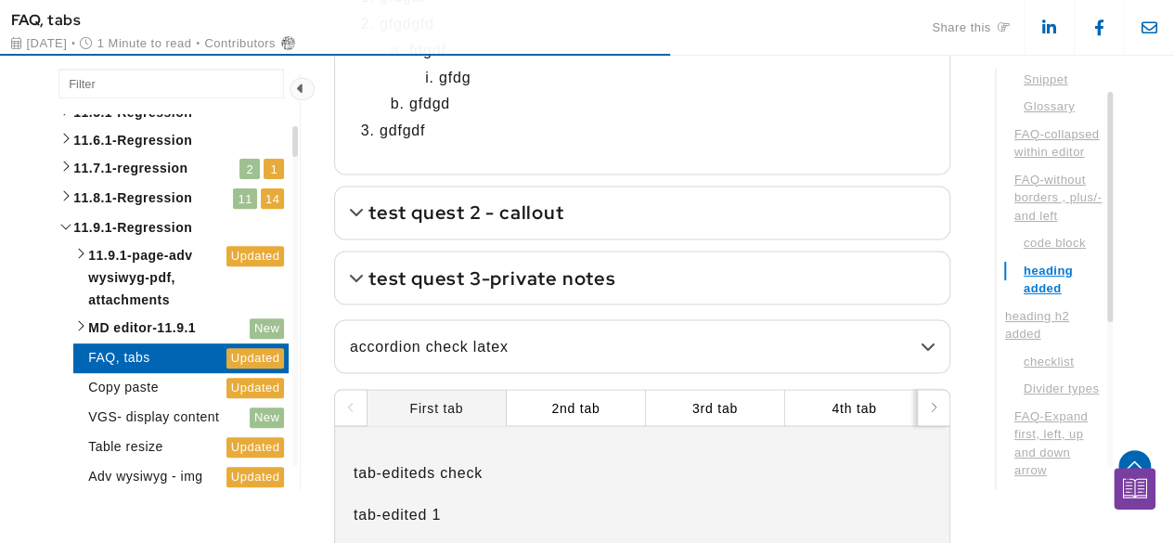
scroll to position [264, 0]
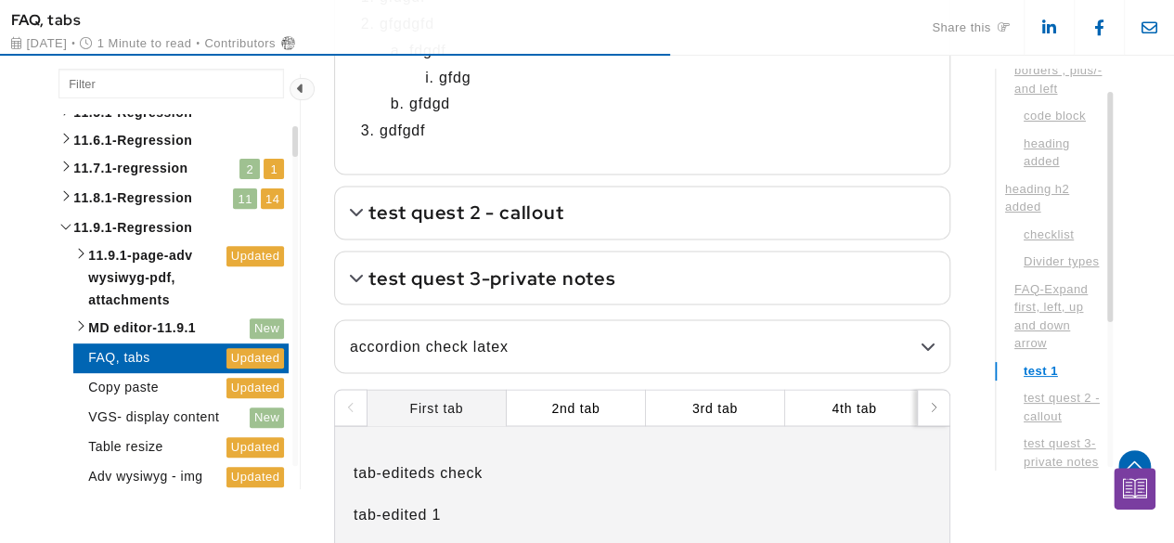
click at [569, 211] on summary "test quest 2 - callout" at bounding box center [642, 213] width 614 height 52
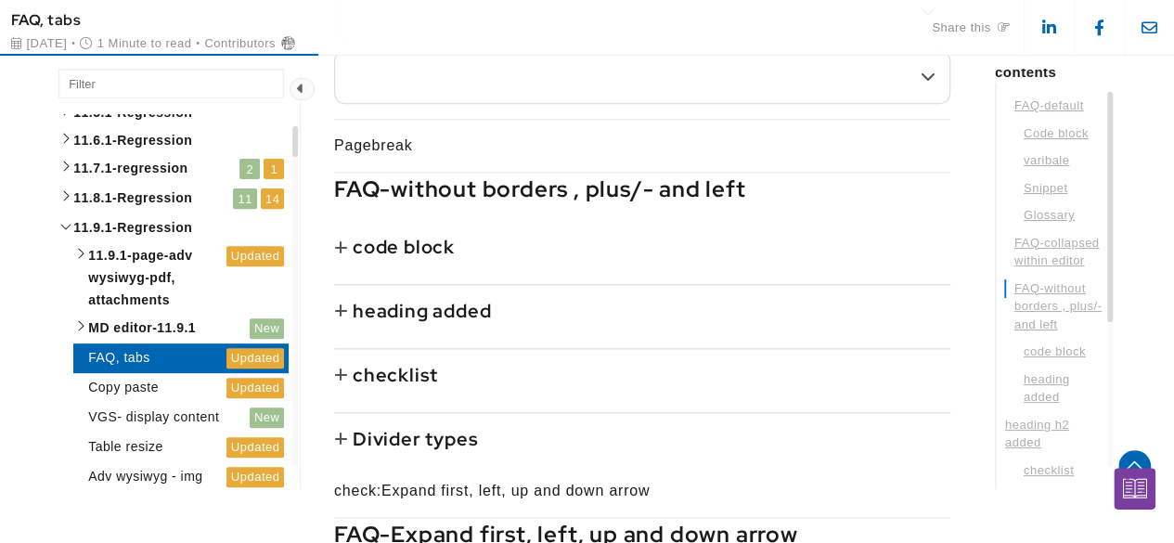
scroll to position [864, 0]
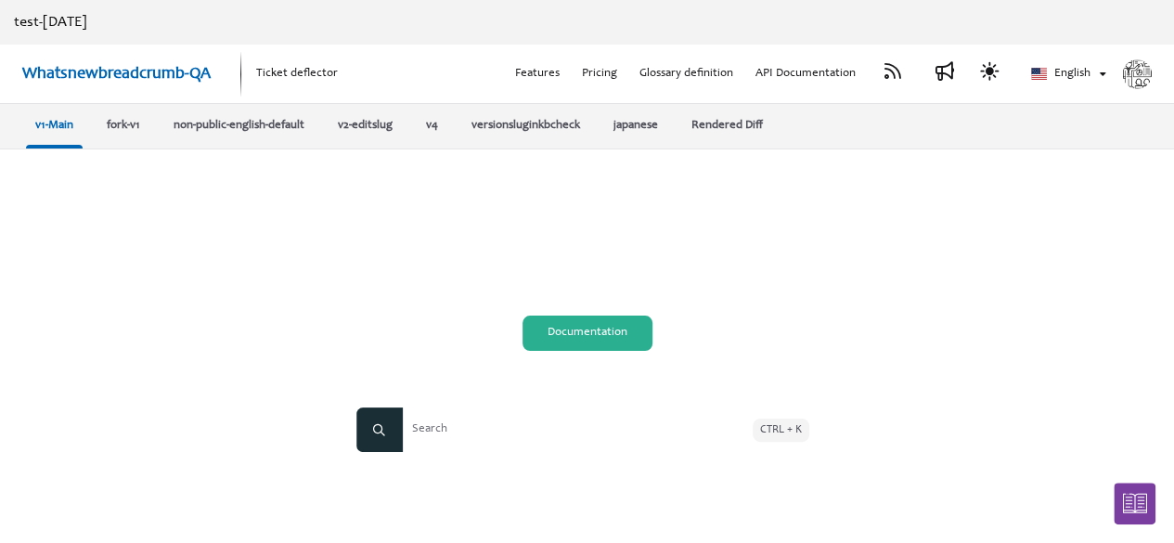
click at [582, 335] on link "Documentation" at bounding box center [587, 333] width 130 height 35
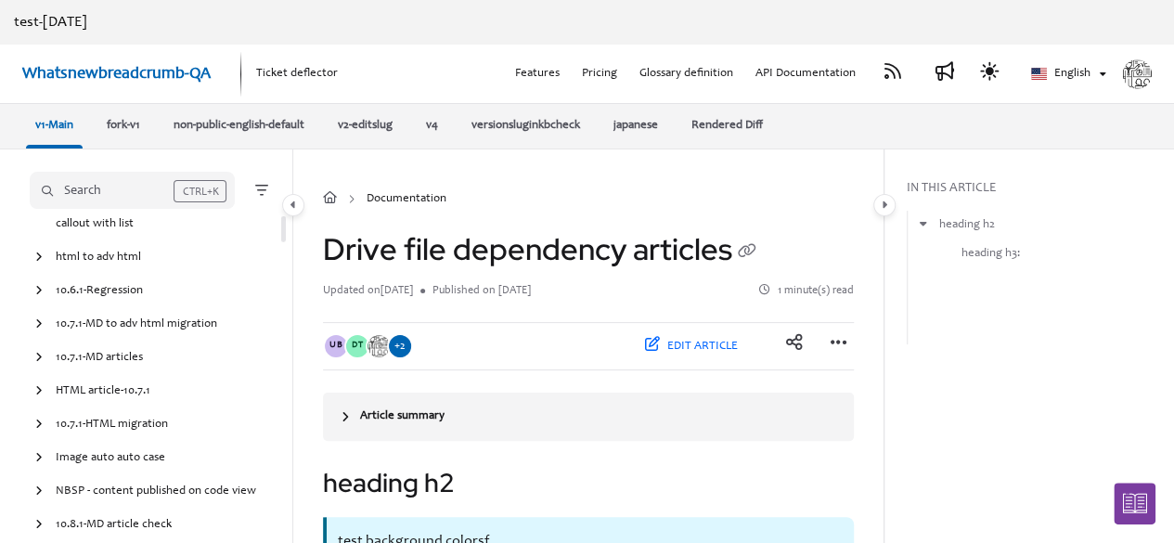
scroll to position [3849, 0]
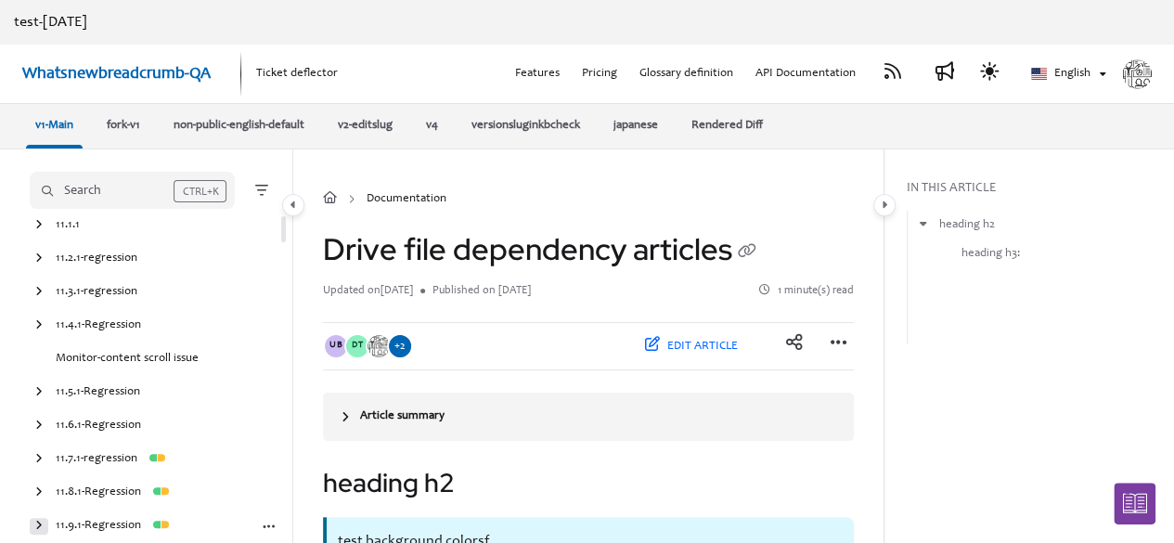
click at [45, 522] on div "arrow" at bounding box center [39, 527] width 19 height 18
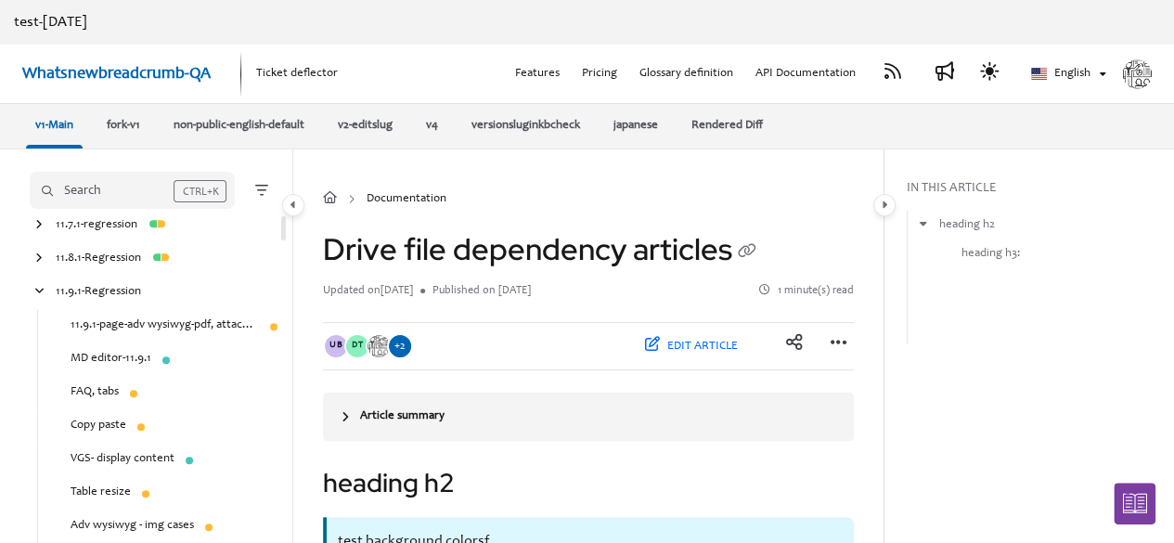
click at [106, 386] on link "FAQ, tabs" at bounding box center [95, 392] width 48 height 19
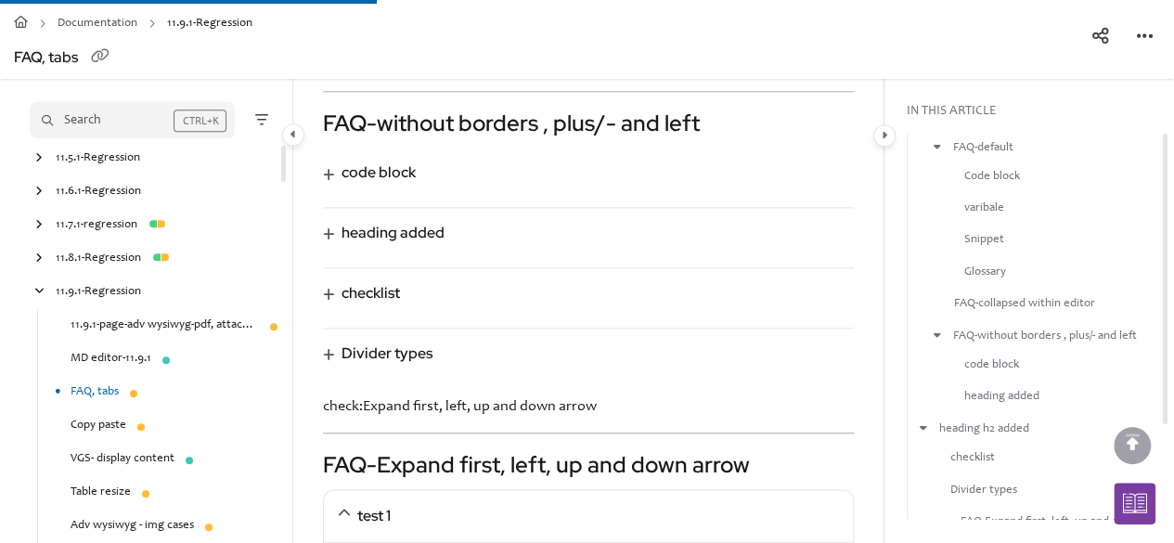
scroll to position [866, 0]
